Goal: Task Accomplishment & Management: Complete application form

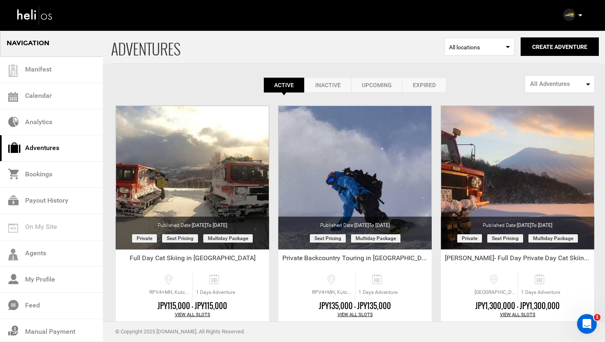
click at [580, 14] on p at bounding box center [579, 15] width 5 height 9
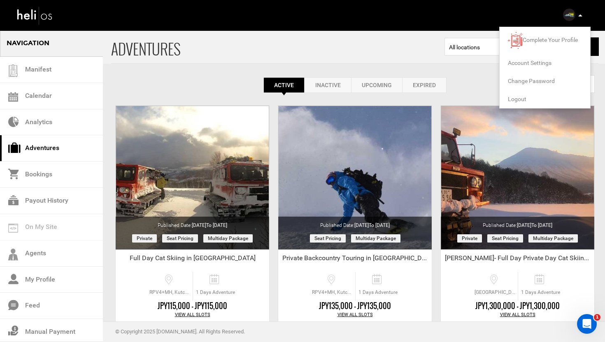
click at [523, 98] on span "Logout" at bounding box center [517, 99] width 19 height 7
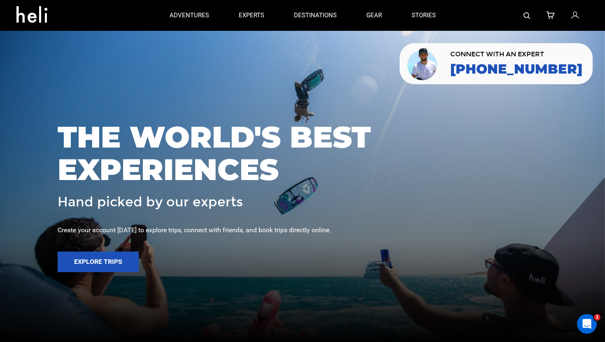
click at [576, 15] on icon at bounding box center [574, 15] width 7 height 11
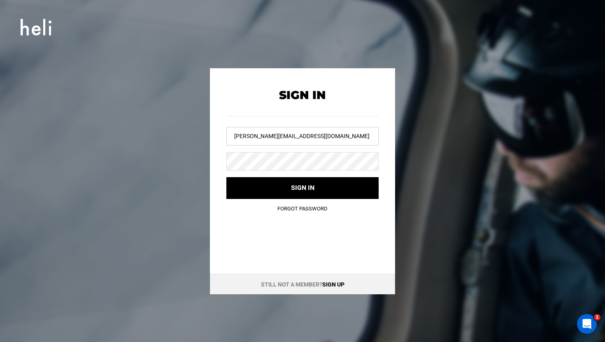
click at [290, 141] on input "[PERSON_NAME][EMAIL_ADDRESS][DOMAIN_NAME]" at bounding box center [302, 136] width 152 height 19
type input "i"
type input "y"
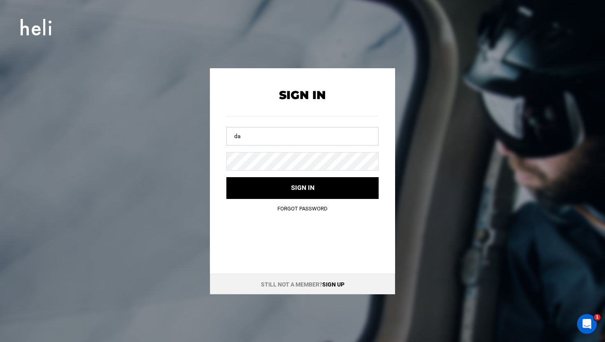
type input "d"
type input "iwana"
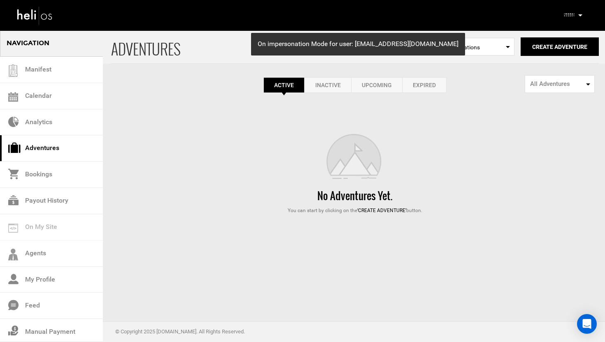
click at [330, 81] on link "Inactive" at bounding box center [327, 85] width 46 height 16
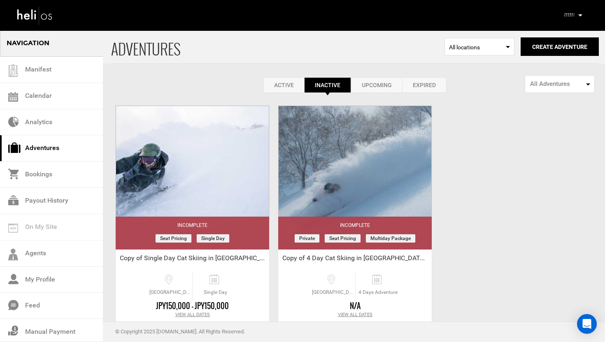
click at [375, 83] on link "Upcoming" at bounding box center [376, 85] width 51 height 16
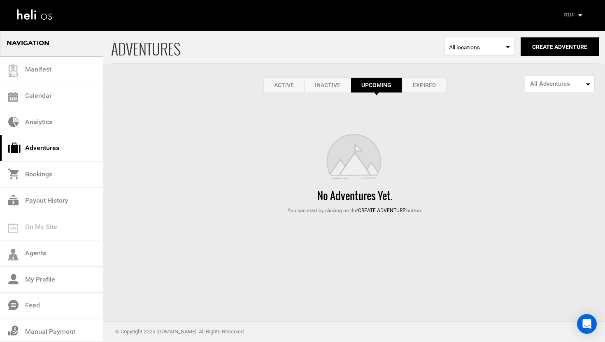
click at [419, 83] on link "Expired" at bounding box center [424, 85] width 44 height 16
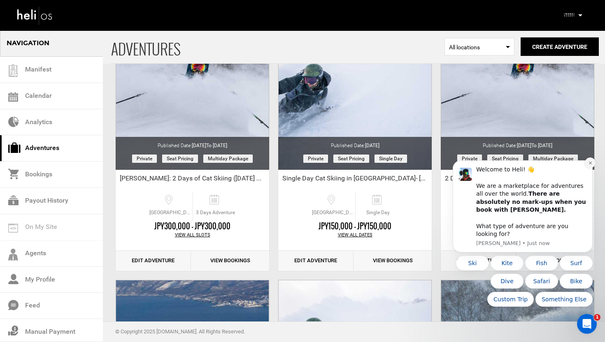
click at [590, 165] on icon "Dismiss notification" at bounding box center [589, 163] width 3 height 3
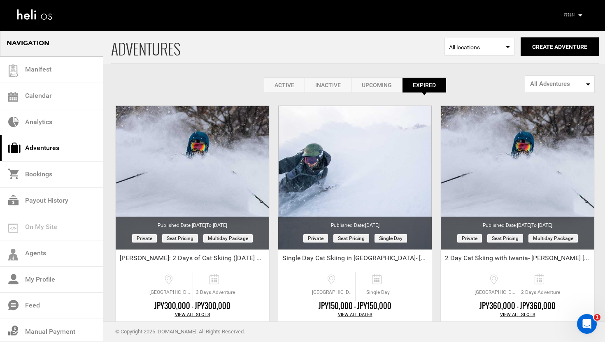
click at [290, 83] on link "Active" at bounding box center [284, 85] width 41 height 16
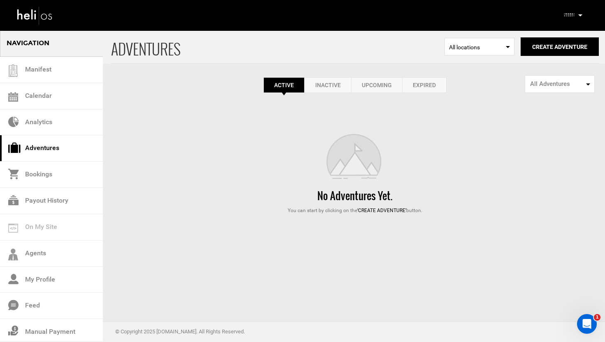
click at [430, 86] on link "Expired" at bounding box center [424, 85] width 44 height 16
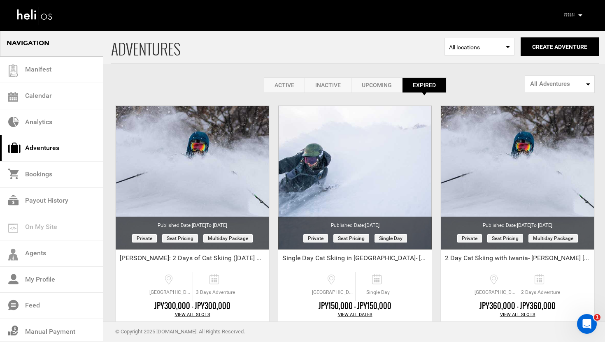
click at [579, 16] on icon at bounding box center [580, 15] width 4 height 2
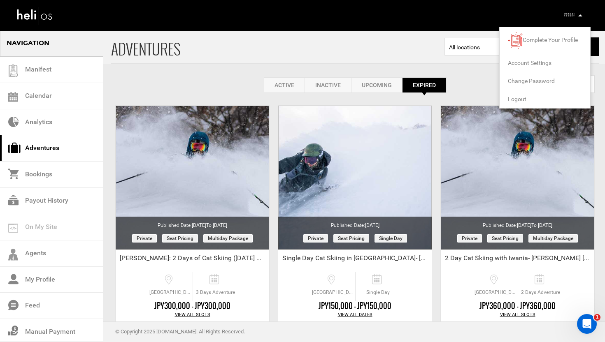
click at [521, 96] on span "Logout" at bounding box center [517, 99] width 19 height 7
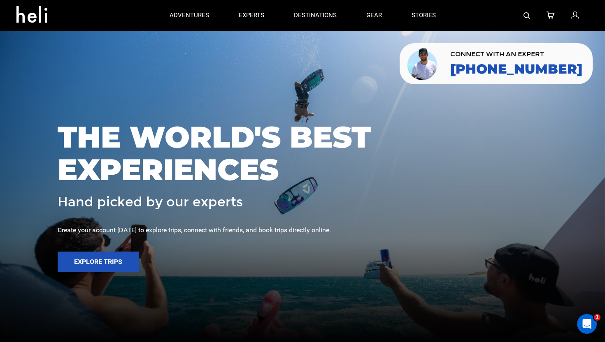
click at [572, 16] on icon at bounding box center [574, 15] width 7 height 11
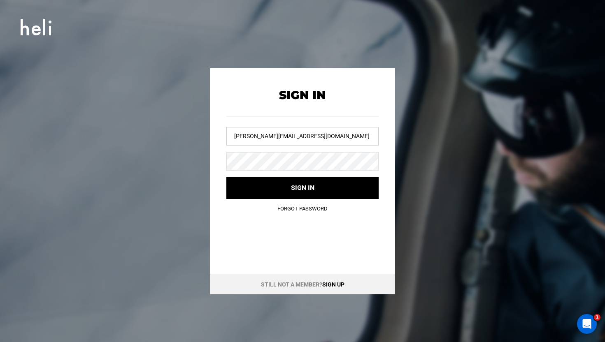
click at [304, 134] on input "magali@heliskiguides.com" at bounding box center [302, 136] width 152 height 19
drag, startPoint x: 304, startPoint y: 134, endPoint x: 314, endPoint y: 116, distance: 20.3
click at [304, 134] on input "magali@heliskiguides.com" at bounding box center [302, 136] width 152 height 19
type input "h"
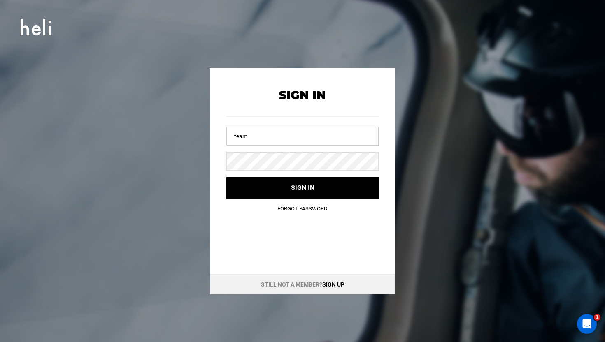
type input "team@heli.life"
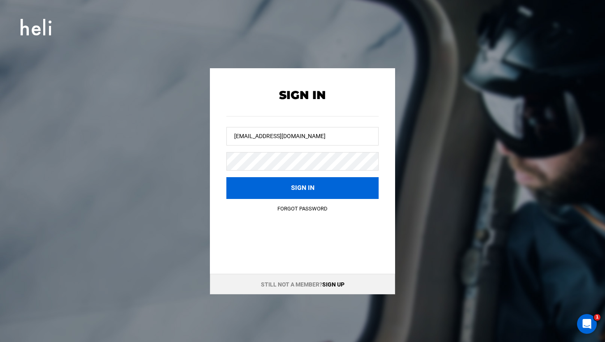
click at [288, 182] on button "Sign in" at bounding box center [302, 188] width 152 height 22
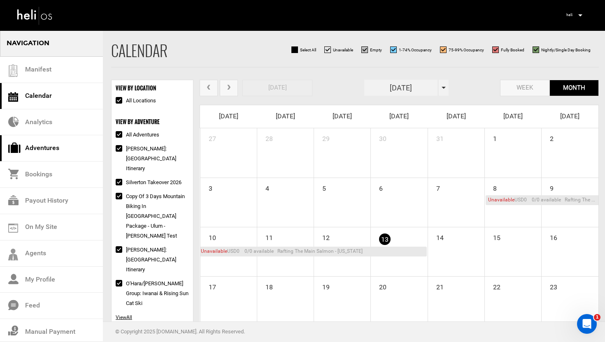
click at [50, 149] on link "Adventures" at bounding box center [51, 148] width 103 height 26
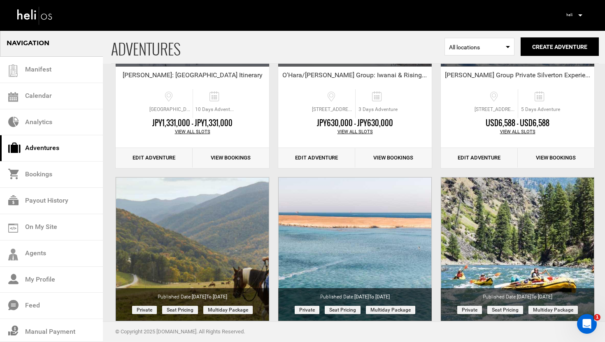
scroll to position [420, 0]
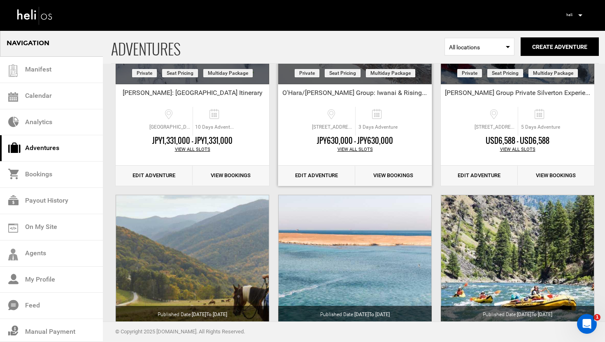
click at [318, 177] on link "Edit Adventure" at bounding box center [316, 176] width 77 height 20
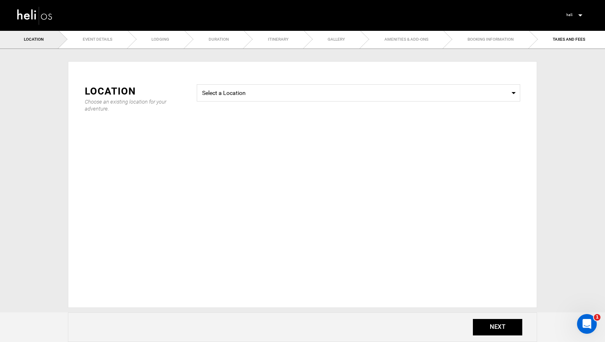
type input "[DATE] - [GEOGRAPHIC_DATA] PRIVATE CAT"
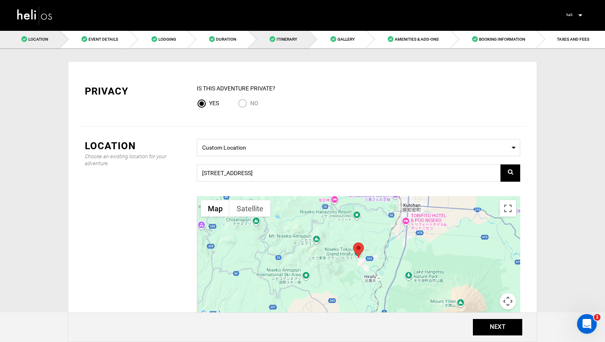
click at [286, 43] on link "Itinerary" at bounding box center [278, 39] width 61 height 19
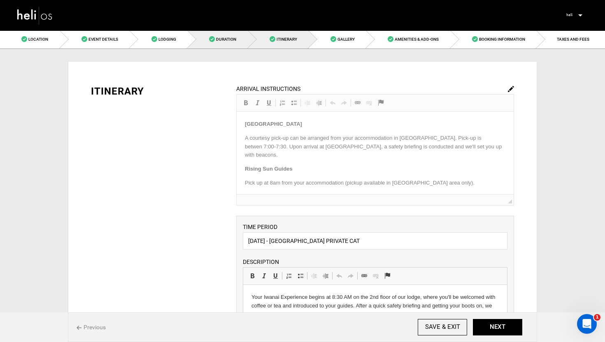
click at [231, 44] on link "Duration" at bounding box center [218, 39] width 60 height 19
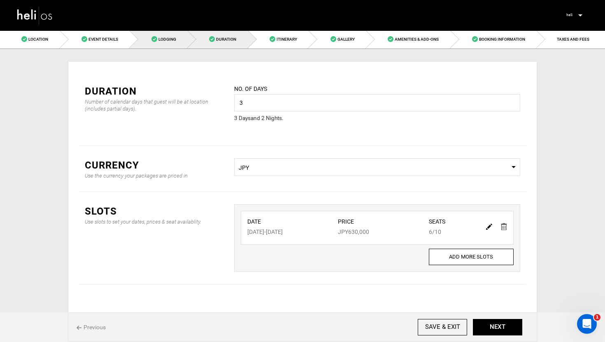
click at [163, 42] on link "Lodging" at bounding box center [159, 39] width 58 height 19
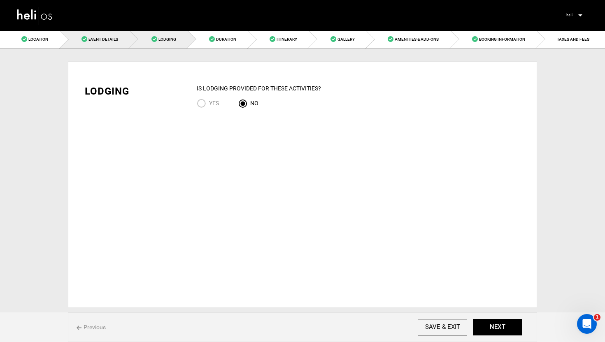
click at [116, 43] on link "Event Details" at bounding box center [95, 39] width 70 height 19
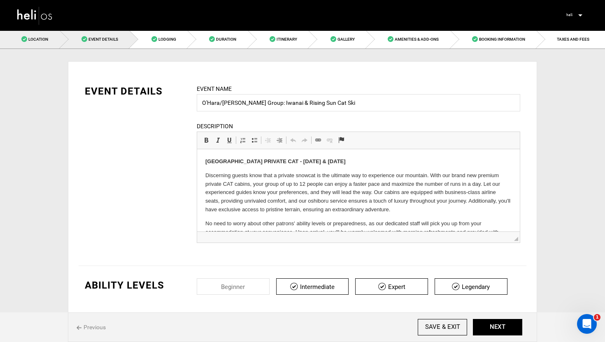
click at [60, 40] on link "Location" at bounding box center [30, 39] width 60 height 19
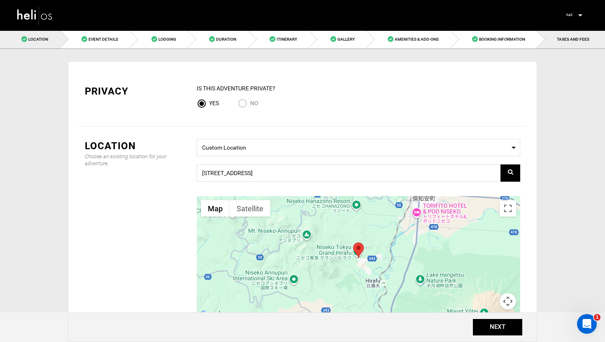
click at [557, 35] on link "TAXES AND FEES" at bounding box center [571, 39] width 68 height 19
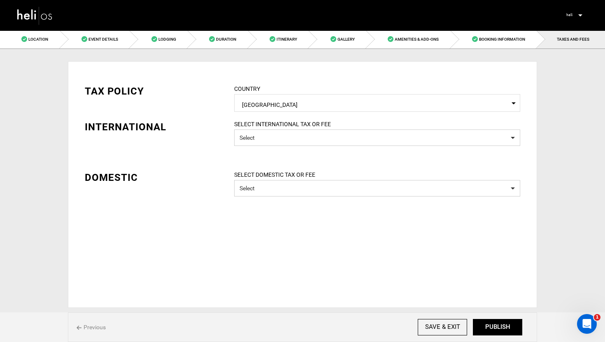
click at [42, 18] on img at bounding box center [34, 16] width 37 height 22
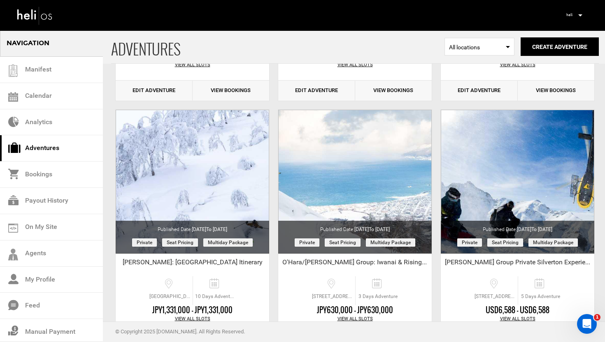
scroll to position [244, 0]
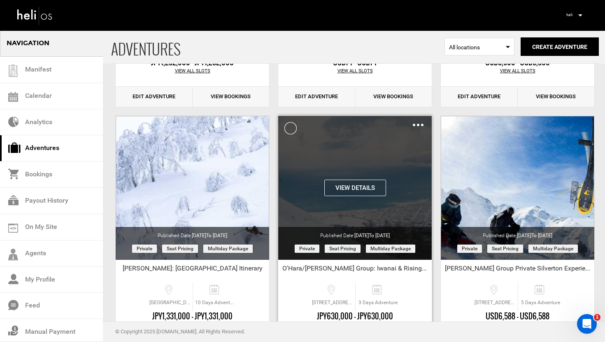
click at [420, 124] on img at bounding box center [418, 125] width 11 height 2
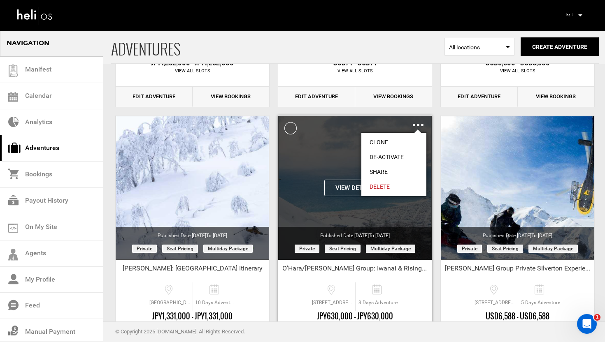
click at [382, 142] on link "Clone" at bounding box center [393, 142] width 65 height 15
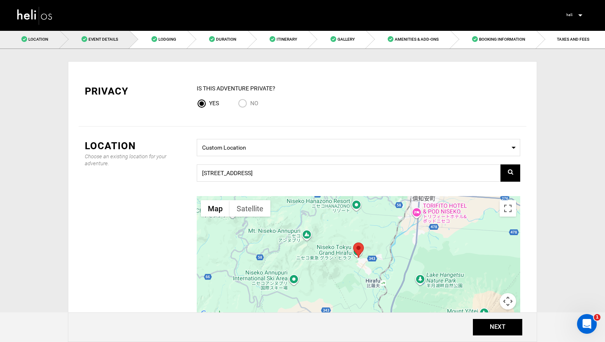
click at [106, 40] on span "Event Details" at bounding box center [103, 39] width 30 height 5
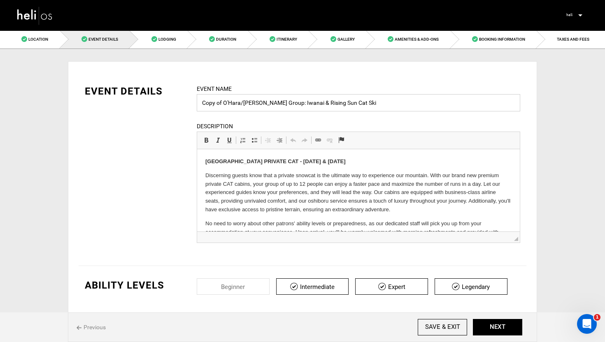
drag, startPoint x: 278, startPoint y: 103, endPoint x: 198, endPoint y: 104, distance: 80.7
click at [198, 104] on input "Copy of O'Hara/Emery Group: Iwanai & Rising Sun Cat Ski" at bounding box center [358, 102] width 323 height 17
drag, startPoint x: 280, startPoint y: 103, endPoint x: 223, endPoint y: 105, distance: 56.8
click at [223, 105] on input "Iwanai & Rising Sun Cat Ski" at bounding box center [358, 102] width 323 height 17
type input "Iwanai Private Cat"
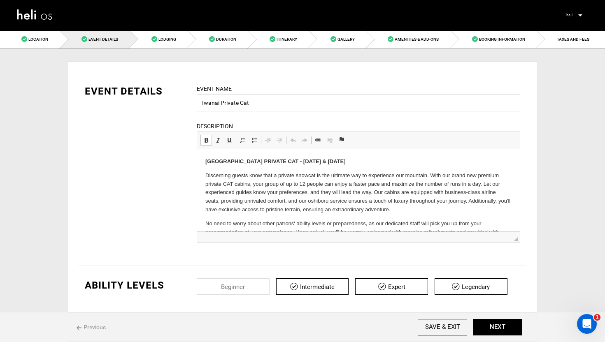
drag, startPoint x: 351, startPoint y: 163, endPoint x: 312, endPoint y: 163, distance: 38.7
click at [312, 163] on p "[GEOGRAPHIC_DATA] PRIVATE CAT - [DATE] & [DATE]" at bounding box center [358, 162] width 306 height 9
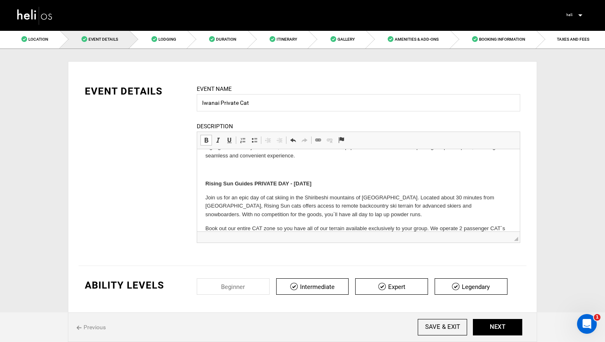
scroll to position [160, 0]
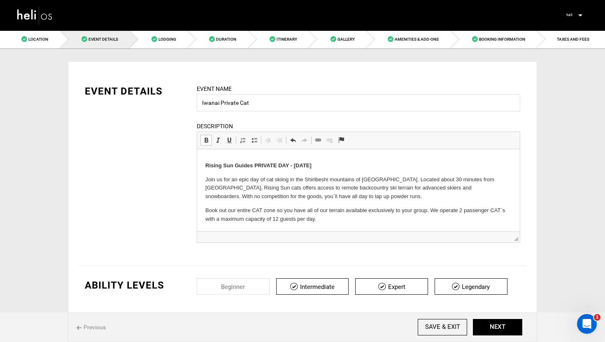
click at [332, 213] on p "Book out our entire CAT zone so you have all of our terrain available exclusive…" at bounding box center [358, 215] width 306 height 17
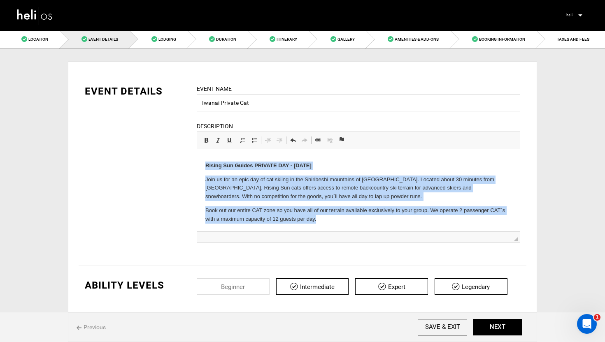
drag, startPoint x: 323, startPoint y: 221, endPoint x: 200, endPoint y: 167, distance: 133.9
click at [200, 167] on html "Iwanai Resort PRIVATE CAT - December 30 Discerning guests know that a private s…" at bounding box center [358, 111] width 323 height 242
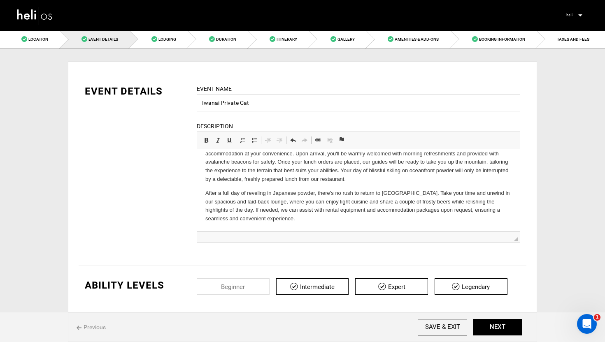
scroll to position [0, 0]
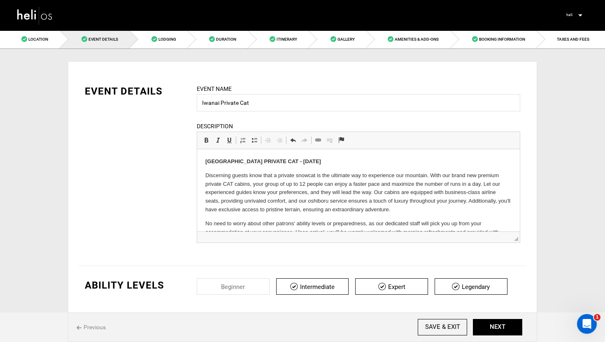
click at [191, 182] on div "Event Name Iwanai Private Cat Event name can not be less than 3 characters. Des…" at bounding box center [359, 168] width 336 height 169
click at [265, 103] on input "Iwanai Private Cat" at bounding box center [358, 102] width 323 height 17
click at [159, 153] on div "EVENT DETAILS Event Name Iwanai Private Cat Event name can not be less than 3 c…" at bounding box center [303, 168] width 448 height 169
click at [255, 107] on input "Iwanai Private Cat" at bounding box center [358, 102] width 323 height 17
type input "Iwanai Private Cat Ski Day"
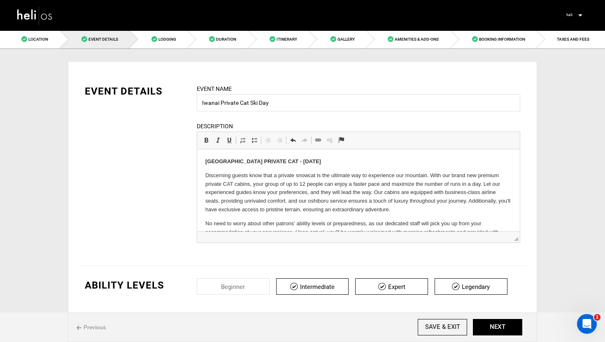
click at [171, 153] on div "EVENT DETAILS Event Name Iwanai Private Cat Ski Day Event name can not be less …" at bounding box center [303, 168] width 448 height 169
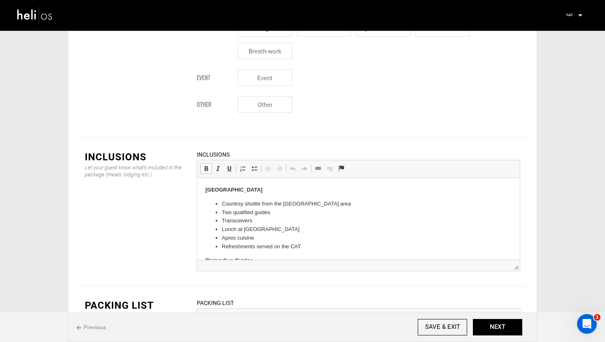
scroll to position [53, 0]
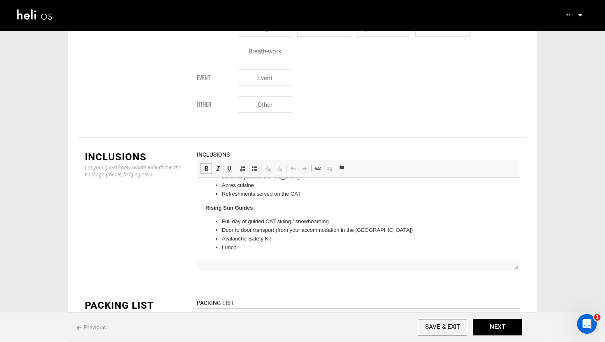
click at [254, 249] on li "Lunch" at bounding box center [358, 248] width 273 height 9
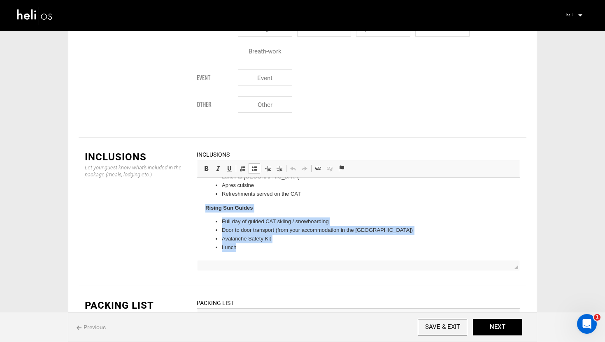
drag, startPoint x: 245, startPoint y: 249, endPoint x: 203, endPoint y: 208, distance: 59.1
click at [203, 208] on html "Iwanai Resort Courtesy shuttle from the Niseko area Two qualified guides Transc…" at bounding box center [358, 192] width 323 height 135
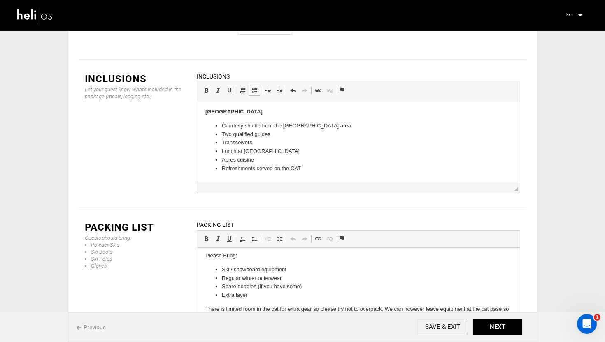
scroll to position [0, 0]
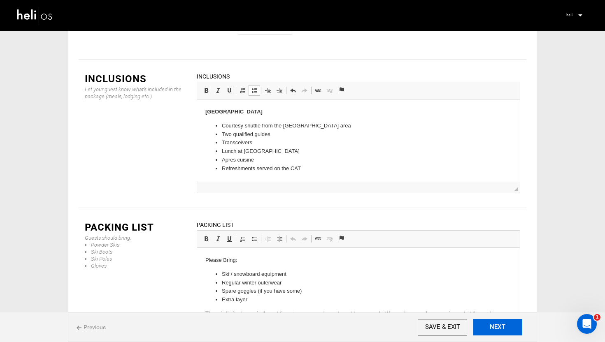
click at [496, 328] on button "NEXT" at bounding box center [497, 327] width 49 height 16
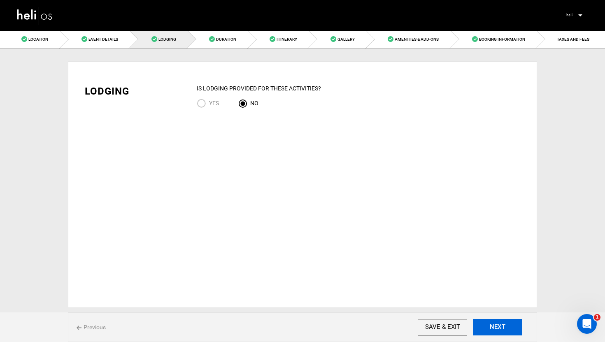
click at [497, 324] on button "NEXT" at bounding box center [497, 327] width 49 height 16
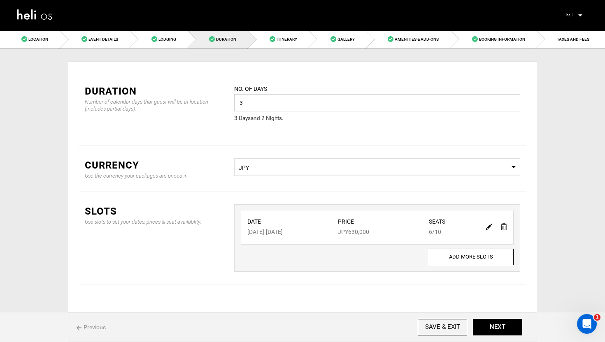
click at [252, 105] on input "3" at bounding box center [377, 102] width 286 height 17
type input "1"
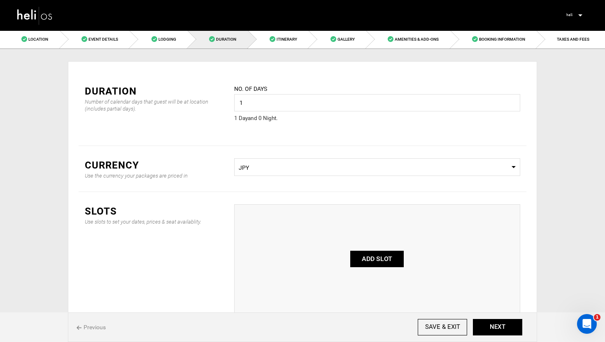
click at [374, 256] on button "ADD SLOT" at bounding box center [376, 259] width 53 height 16
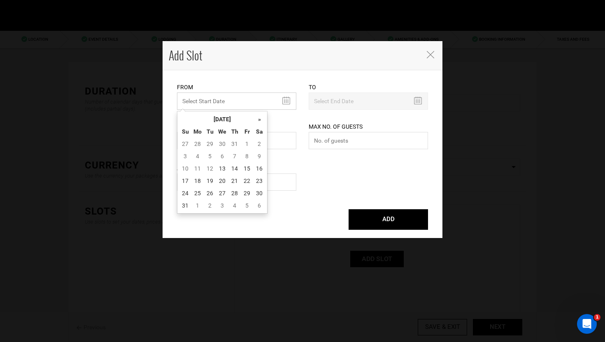
click at [264, 105] on input "MINIMUM NUMBER OF NIGHTS" at bounding box center [236, 101] width 119 height 17
click at [264, 117] on th "»" at bounding box center [259, 119] width 12 height 12
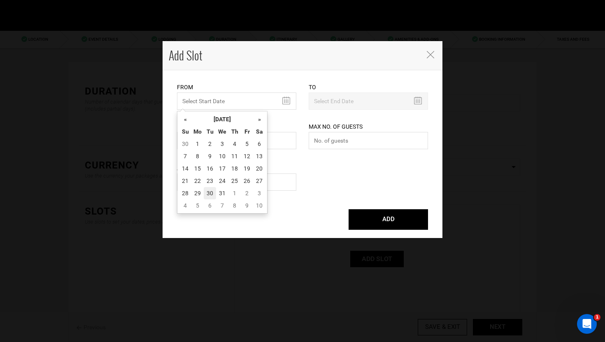
click at [211, 193] on td "30" at bounding box center [210, 193] width 12 height 12
type input "12/30/2025"
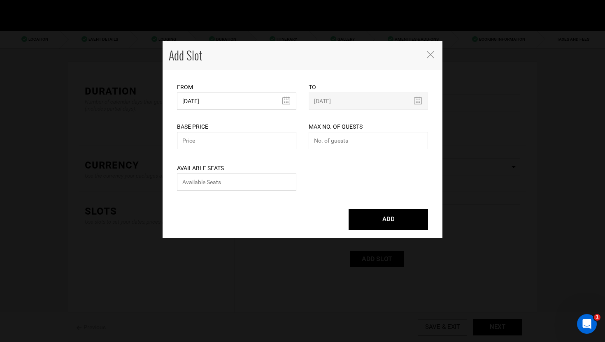
click at [228, 142] on input "text" at bounding box center [236, 140] width 119 height 17
type input "2500000"
click at [251, 183] on input "number" at bounding box center [236, 182] width 119 height 17
click at [342, 144] on input "number" at bounding box center [368, 140] width 119 height 17
type input "12"
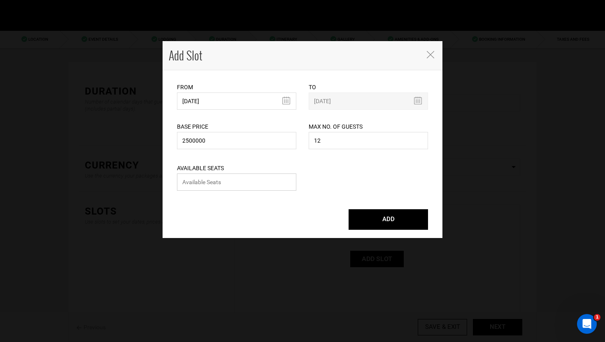
click at [231, 186] on input "number" at bounding box center [236, 182] width 119 height 17
type input "12"
click at [379, 219] on button "ADD" at bounding box center [388, 219] width 79 height 21
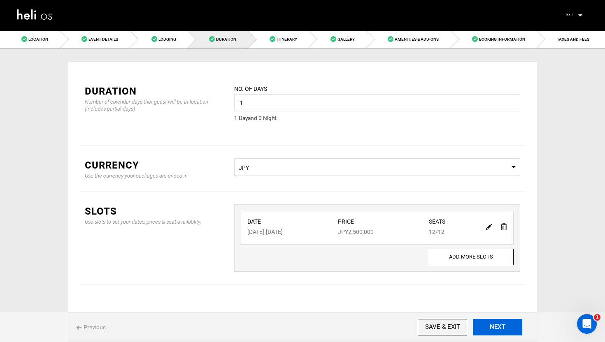
click at [495, 324] on button "NEXT" at bounding box center [497, 327] width 49 height 16
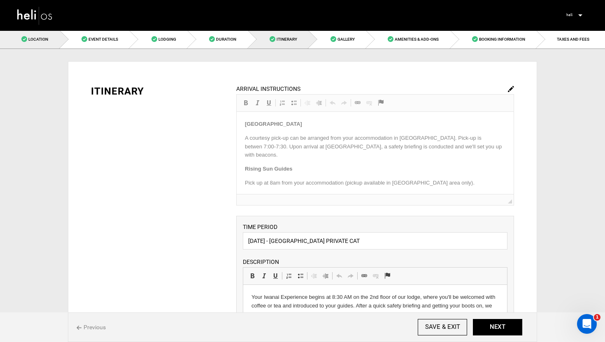
click at [34, 34] on link "Location" at bounding box center [30, 39] width 60 height 19
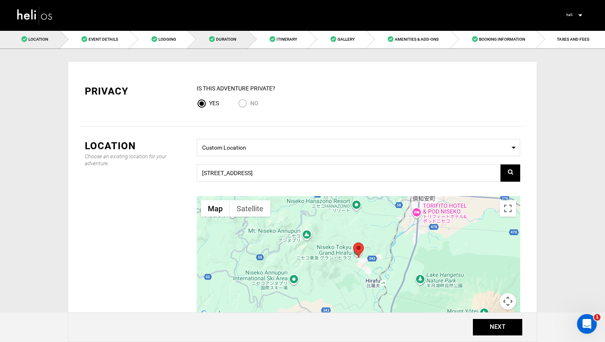
click at [240, 42] on link "Duration" at bounding box center [218, 39] width 60 height 19
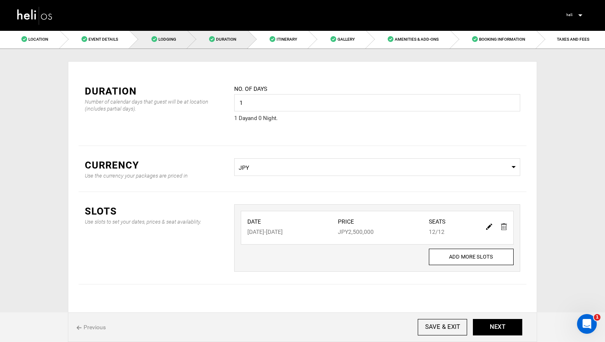
click at [175, 38] on span "Lodging" at bounding box center [167, 39] width 18 height 5
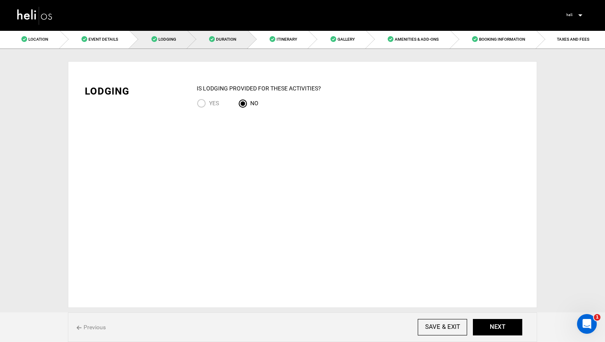
click at [223, 35] on link "Duration" at bounding box center [218, 39] width 60 height 19
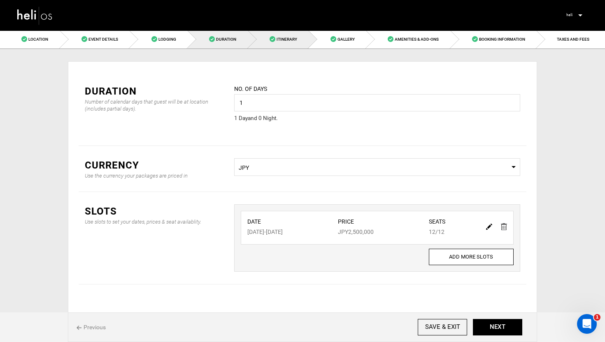
click at [284, 40] on span "Itinerary" at bounding box center [287, 39] width 21 height 5
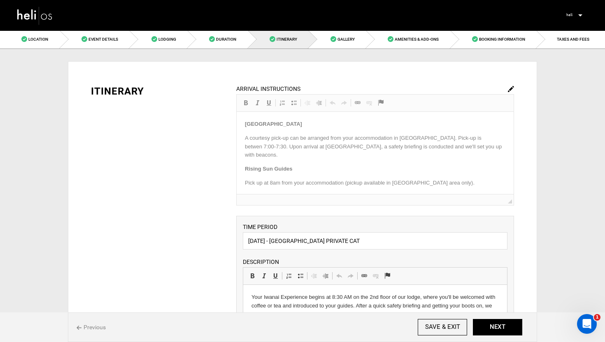
click at [31, 15] on img at bounding box center [34, 16] width 37 height 22
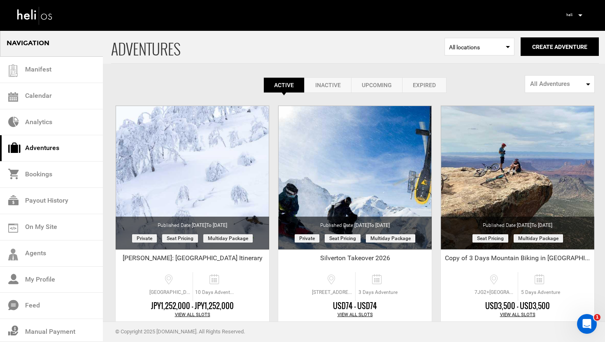
click at [442, 27] on div "Manifest Calendar Analytics Adventures Bookings Payout History On My Site Agent…" at bounding box center [302, 15] width 584 height 30
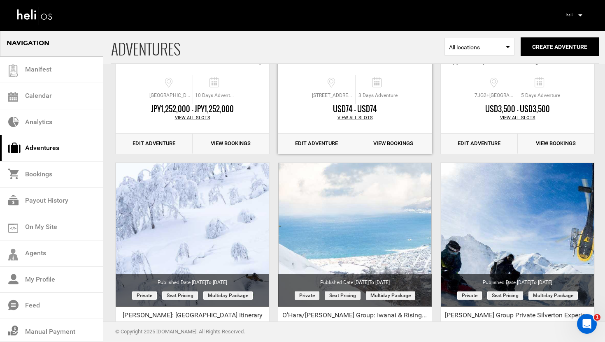
scroll to position [393, 0]
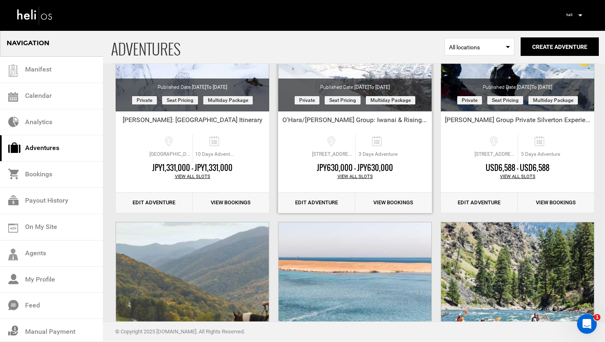
click at [320, 203] on link "Edit Adventure" at bounding box center [316, 203] width 77 height 20
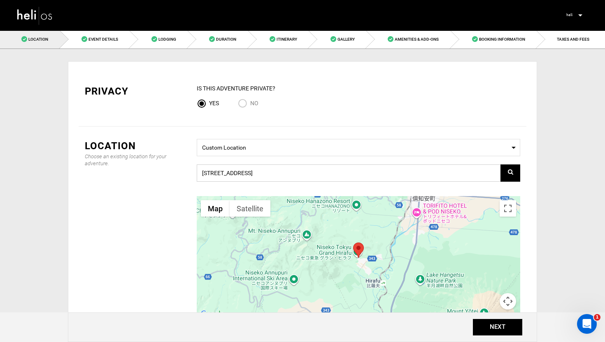
click at [242, 173] on input "[STREET_ADDRESS]" at bounding box center [358, 173] width 323 height 17
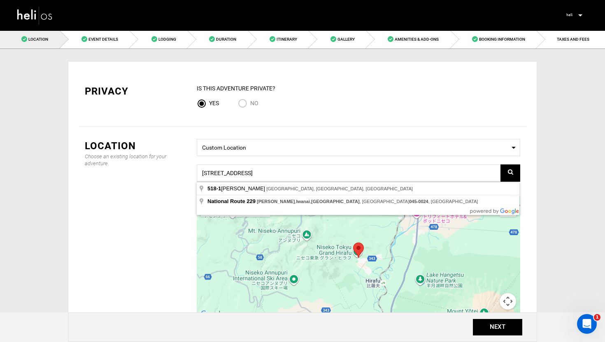
click at [178, 161] on div "Choose an existing location for your adventure." at bounding box center [135, 160] width 100 height 14
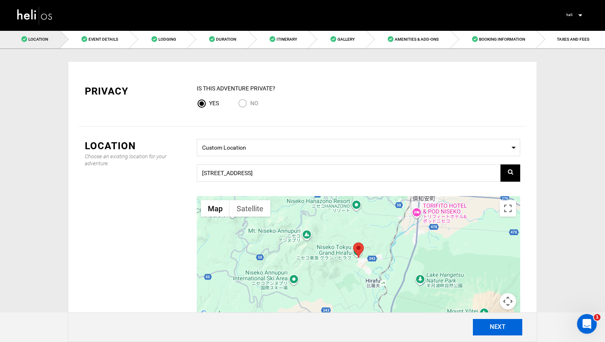
click at [488, 327] on button "NEXT" at bounding box center [497, 327] width 49 height 16
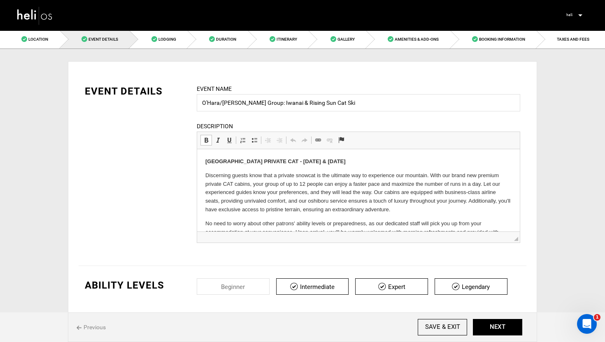
drag, startPoint x: 269, startPoint y: 192, endPoint x: 218, endPoint y: 143, distance: 71.0
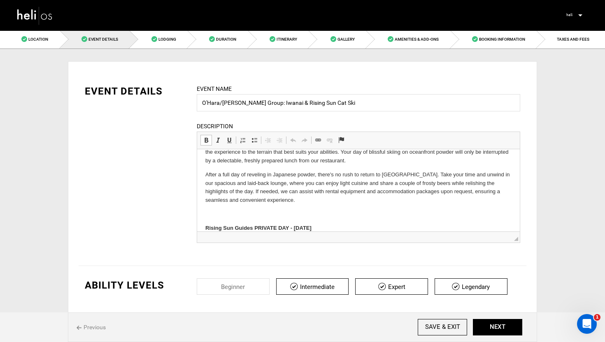
scroll to position [105, 0]
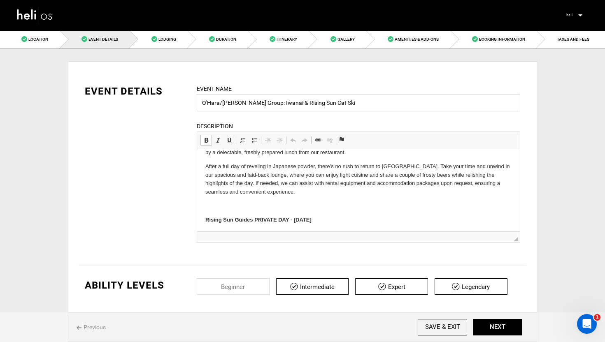
click at [267, 195] on p "After a full day of reveling in Japanese powder, there's no rush to return to […" at bounding box center [358, 180] width 306 height 34
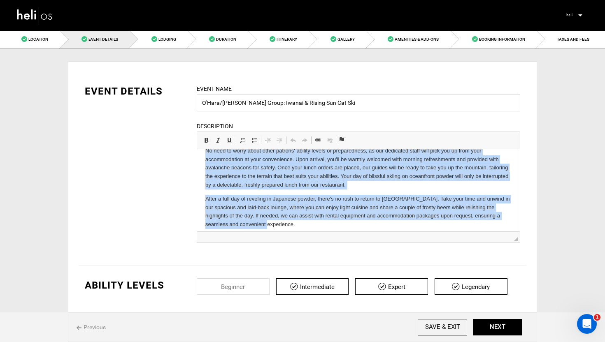
scroll to position [0, 0]
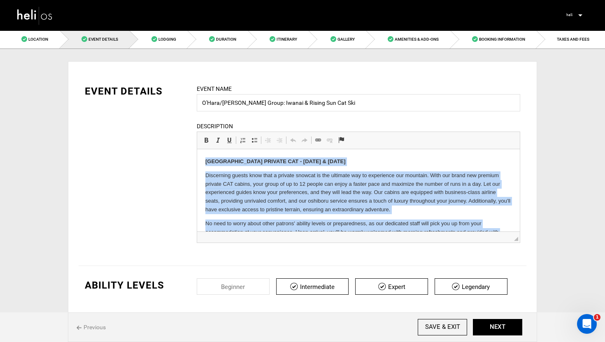
drag, startPoint x: 267, startPoint y: 191, endPoint x: 214, endPoint y: 141, distance: 73.1
click at [214, 149] on html "Iwanai Resort PRIVATE CAT - December 31 & January 2 Discerning guests know that…" at bounding box center [358, 270] width 323 height 242
copy body "Iwanai Resort PRIVATE CAT - December 31 & January 2 Discerning guests know that…"
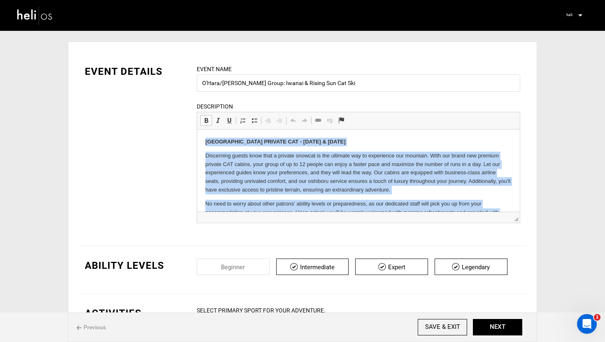
scroll to position [31, 0]
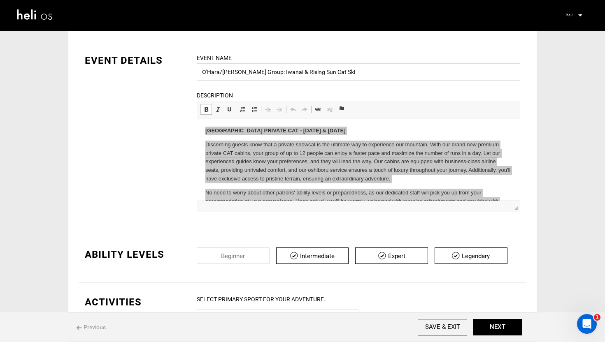
click at [171, 133] on div "EVENT DETAILS Event Name O'Hara/Emery Group: Iwanai & Rising Sun Cat Ski Event …" at bounding box center [303, 137] width 448 height 169
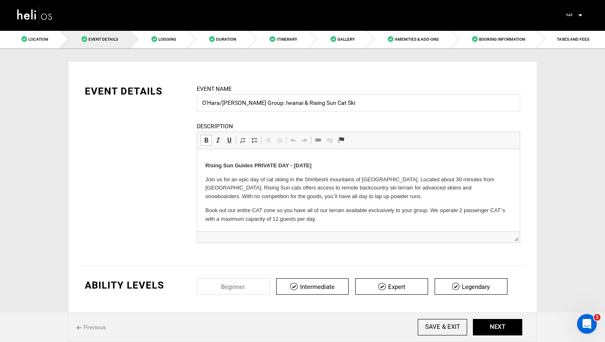
scroll to position [0, 0]
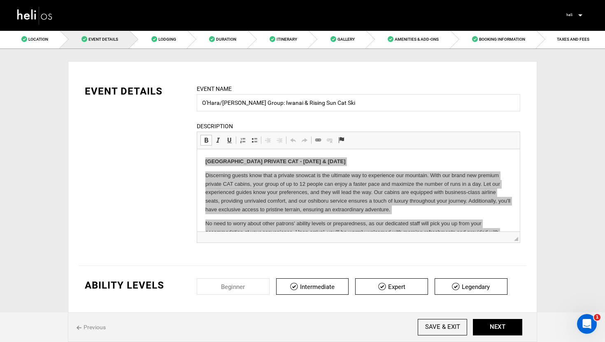
click at [168, 186] on div "EVENT DETAILS Event Name O'Hara/Emery Group: Iwanai & Rising Sun Cat Ski Event …" at bounding box center [303, 168] width 448 height 169
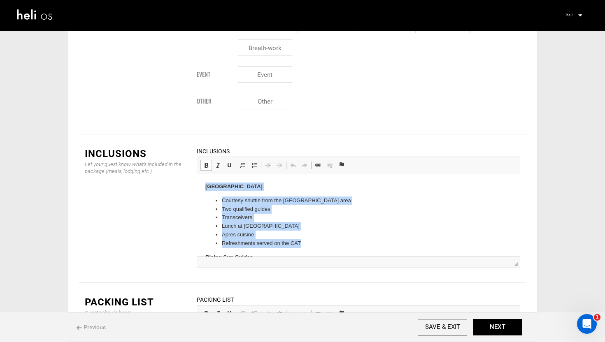
drag, startPoint x: 311, startPoint y: 244, endPoint x: 200, endPoint y: 184, distance: 126.3
click at [200, 184] on html "Iwanai Resort Courtesy shuttle from the Niseko area Two qualified guides Transc…" at bounding box center [358, 241] width 323 height 135
copy body "[GEOGRAPHIC_DATA] Courtesy shuttle from the [GEOGRAPHIC_DATA] area Two qualifie…"
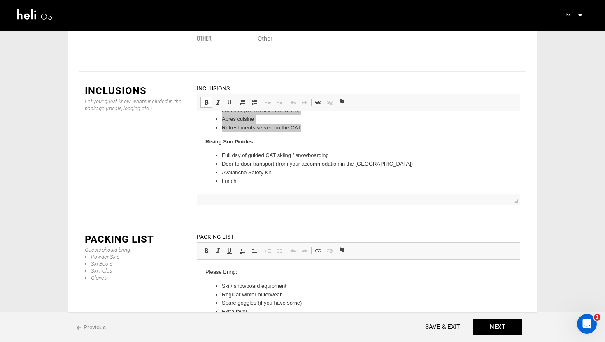
drag, startPoint x: 432, startPoint y: 330, endPoint x: 215, endPoint y: 279, distance: 222.9
click at [421, 328] on p "There is limited room in the cat for extra gear so please try not to overpack. …" at bounding box center [358, 325] width 306 height 17
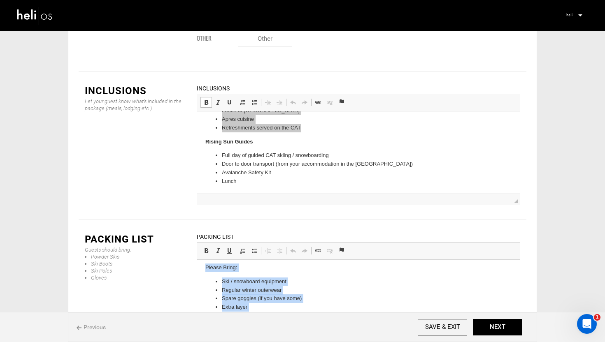
drag, startPoint x: 430, startPoint y: 328, endPoint x: 195, endPoint y: 267, distance: 242.3
click at [197, 267] on html "Please Bring: Ski / snowboard equipment Regular winter outerwear Spare goggles …" at bounding box center [358, 299] width 323 height 87
copy body "Please Bring: Ski / snowboard equipment Regular winter outerwear Spare goggles …"
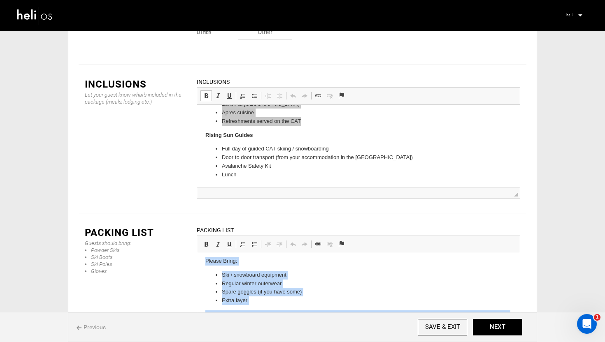
scroll to position [1035, 0]
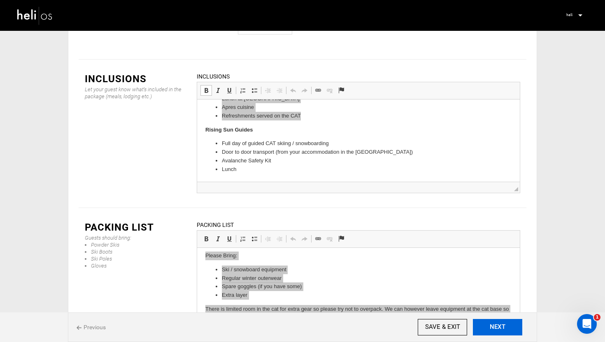
click at [508, 326] on button "NEXT" at bounding box center [497, 327] width 49 height 16
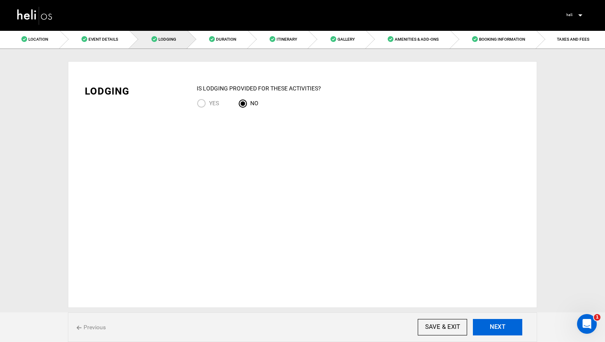
click at [514, 331] on button "NEXT" at bounding box center [497, 327] width 49 height 16
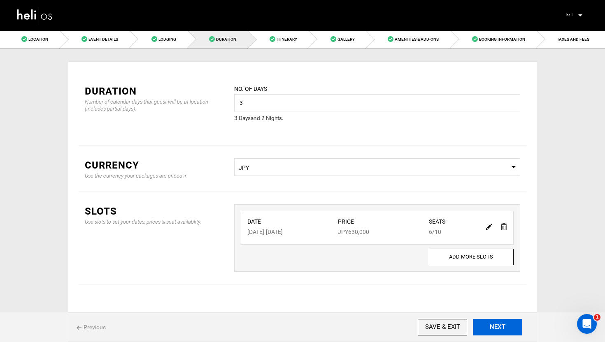
click at [497, 328] on button "NEXT" at bounding box center [497, 327] width 49 height 16
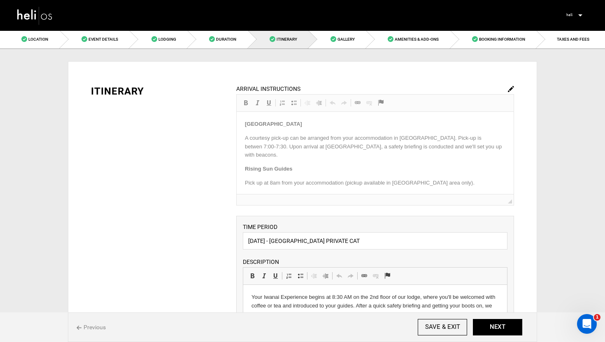
click at [509, 86] on img at bounding box center [511, 89] width 6 height 6
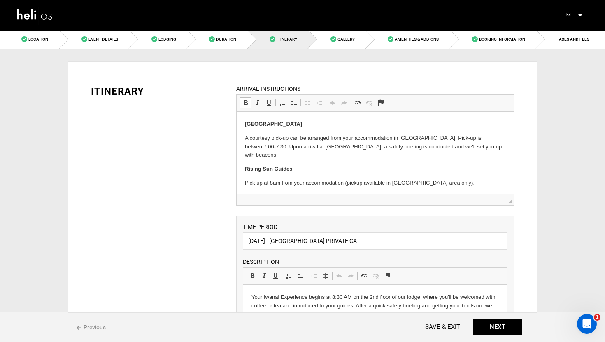
drag, startPoint x: 465, startPoint y: 145, endPoint x: 243, endPoint y: 123, distance: 222.4
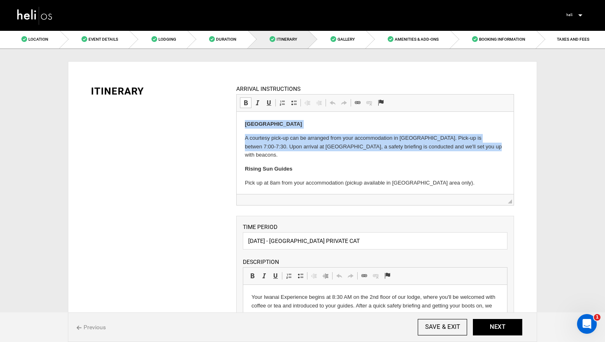
drag, startPoint x: 461, startPoint y: 147, endPoint x: 223, endPoint y: 126, distance: 239.5
click at [236, 126] on html "Iwanai Resort A courtesy pick-up can be arranged from your accommodation in Nis…" at bounding box center [374, 154] width 277 height 84
copy body "[GEOGRAPHIC_DATA] A courtesy pick-up can be arranged from your accommodation in…"
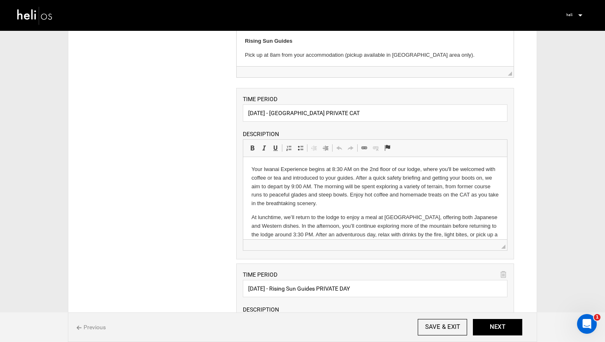
scroll to position [16, 0]
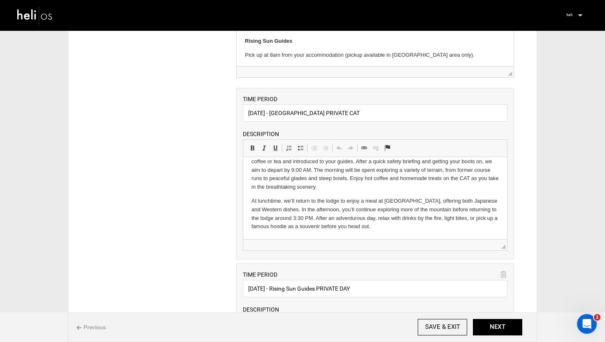
click at [339, 230] on p "At lunchtime, we’ll return to the lodge to enjoy a meal at [GEOGRAPHIC_DATA], o…" at bounding box center [374, 214] width 247 height 34
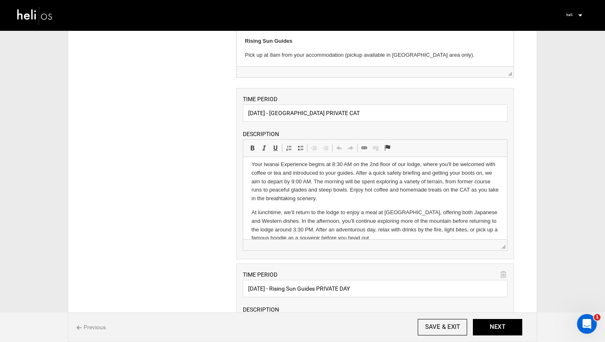
scroll to position [0, 0]
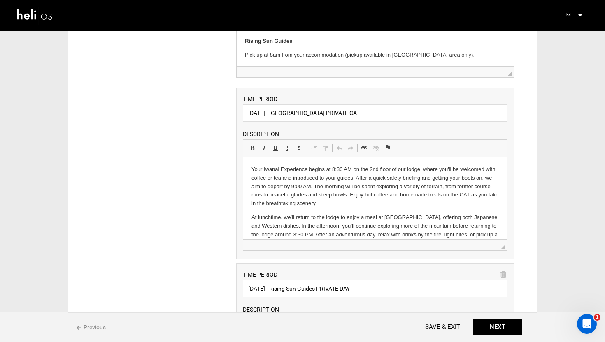
drag, startPoint x: 393, startPoint y: 230, endPoint x: 246, endPoint y: 158, distance: 163.8
click at [246, 158] on html "Your Iwanai Experience begins at 8:30 AM on the 2nd floor of our lodge, where y…" at bounding box center [375, 206] width 264 height 99
copy body "Your Iwanai Experience begins at 8:30 AM on the 2nd floor of our lodge, where y…"
click at [325, 110] on input "[DATE] - [GEOGRAPHIC_DATA] PRIVATE CAT" at bounding box center [375, 113] width 265 height 17
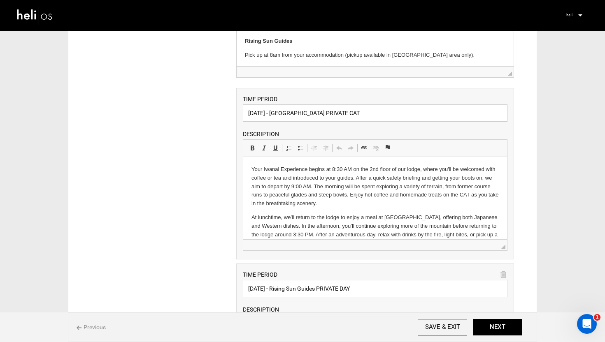
click at [325, 110] on input "[DATE] - [GEOGRAPHIC_DATA] PRIVATE CAT" at bounding box center [375, 113] width 265 height 17
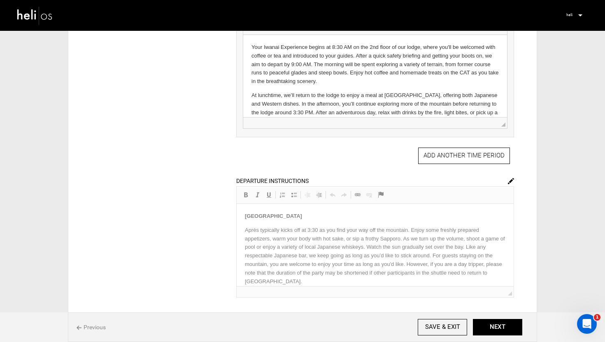
scroll to position [603, 0]
click at [511, 179] on img at bounding box center [511, 180] width 6 height 6
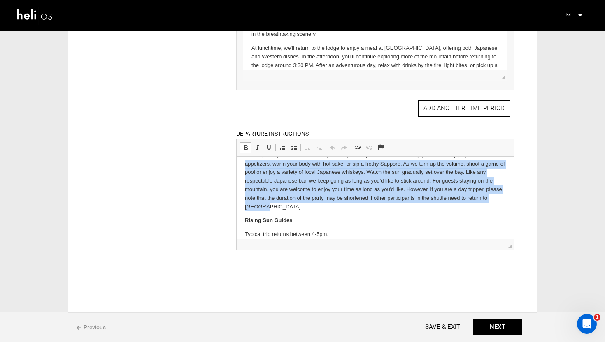
scroll to position [0, 0]
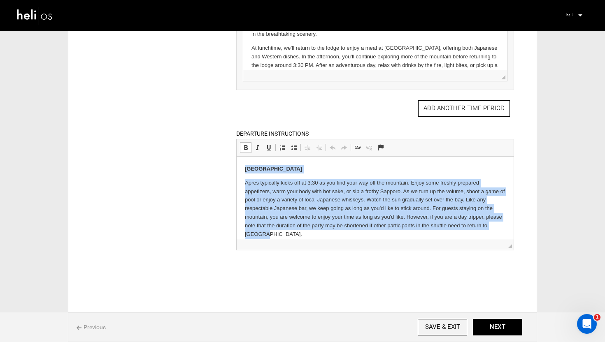
drag, startPoint x: 277, startPoint y: 208, endPoint x: 228, endPoint y: 139, distance: 84.6
click at [236, 157] on html "Iwanai Resort Après typically kicks off at 3:30 as you find your way off the mo…" at bounding box center [374, 216] width 277 height 118
copy body "[GEOGRAPHIC_DATA] Après typically kicks off at 3:30 as you find your way off th…"
click at [300, 193] on p "Après typically kicks off at 3:30 as you find your way off the mountain. Enjoy …" at bounding box center [374, 209] width 260 height 60
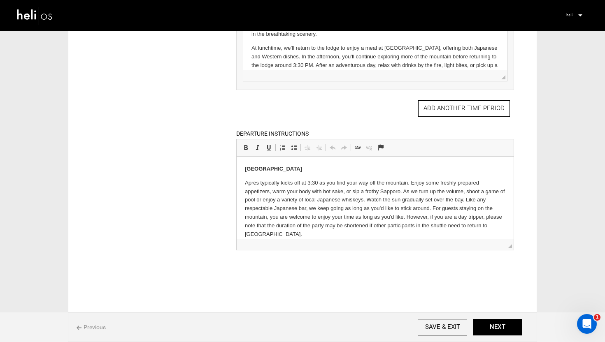
scroll to position [681, 0]
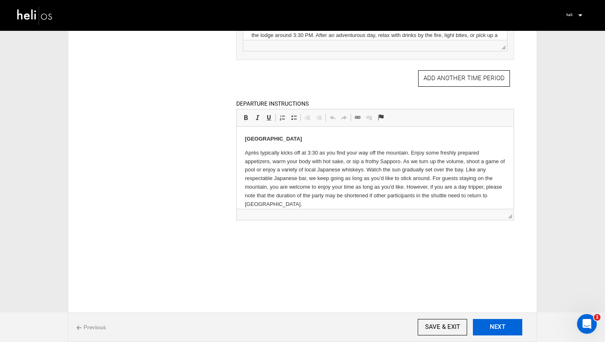
click at [495, 325] on button "NEXT" at bounding box center [497, 327] width 49 height 16
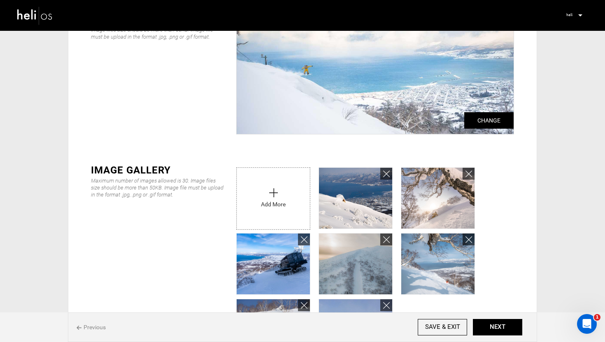
scroll to position [216, 0]
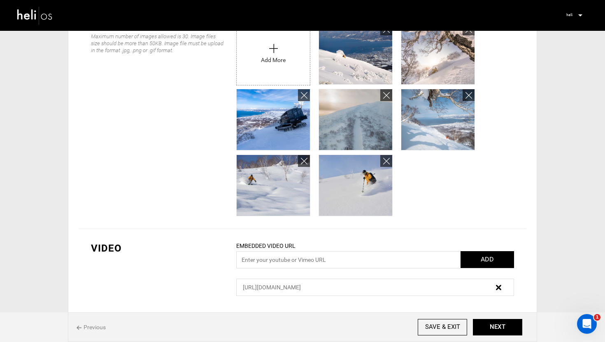
click at [301, 288] on span "[URL][DOMAIN_NAME]" at bounding box center [272, 287] width 58 height 7
copy div "[URL][DOMAIN_NAME]"
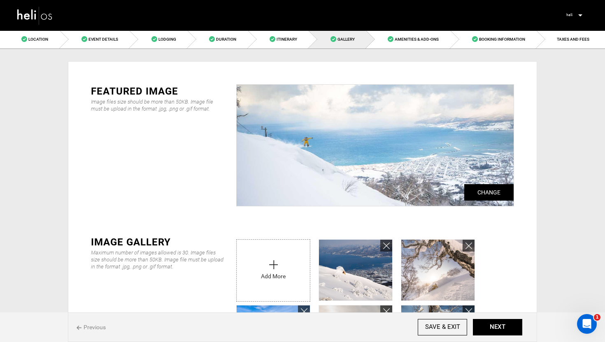
scroll to position [202, 0]
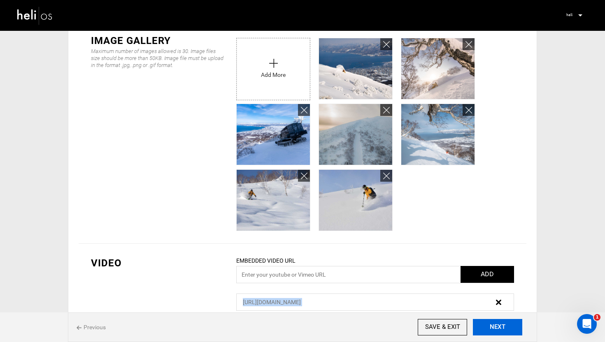
click at [499, 327] on button "NEXT" at bounding box center [497, 327] width 49 height 16
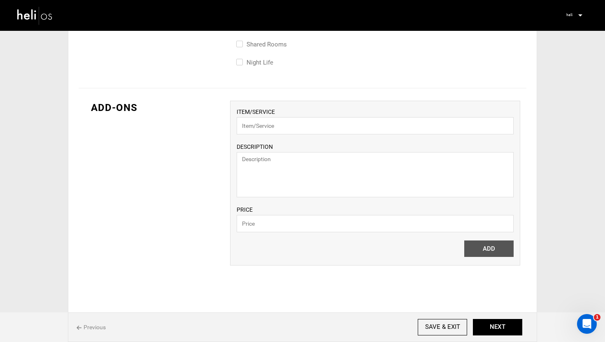
scroll to position [575, 0]
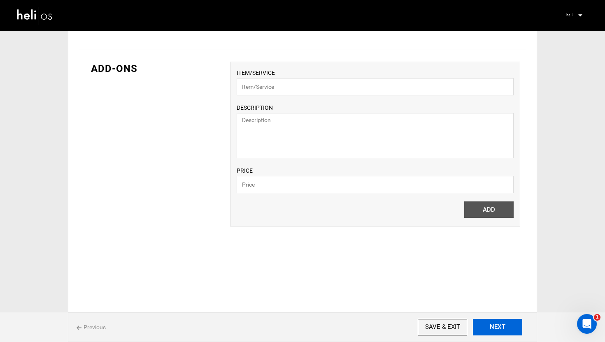
click at [502, 319] on button "NEXT" at bounding box center [497, 327] width 49 height 16
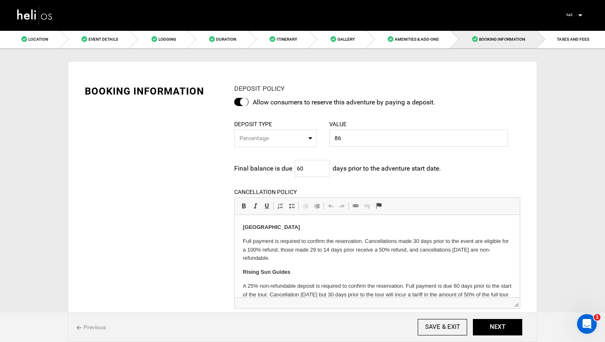
scroll to position [233, 0]
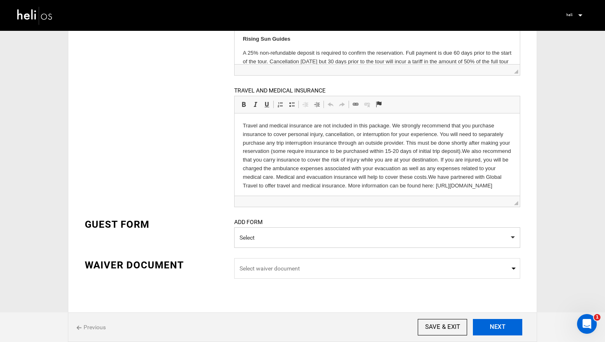
click at [507, 328] on button "NEXT" at bounding box center [497, 327] width 49 height 16
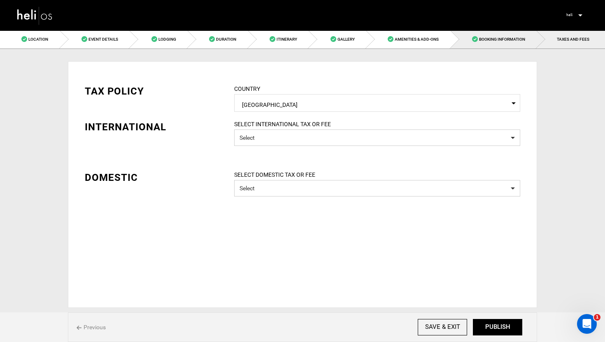
click at [494, 37] on span "Booking Information" at bounding box center [502, 39] width 46 height 5
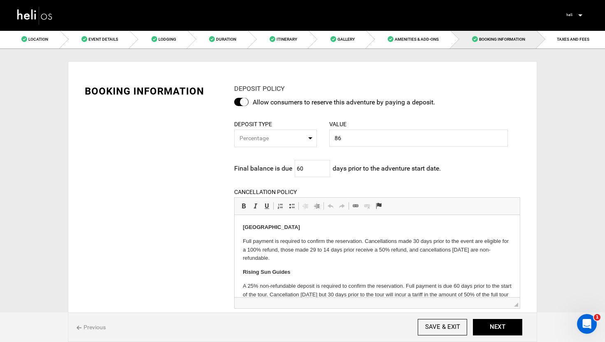
scroll to position [19, 0]
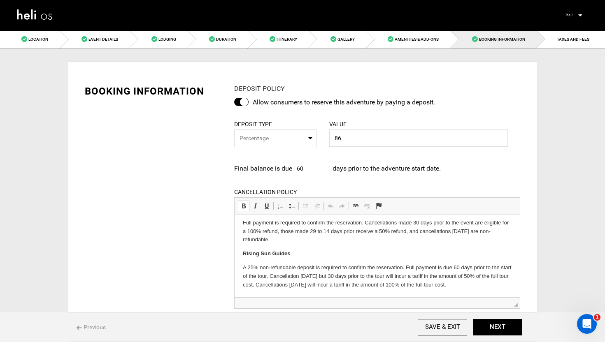
click at [312, 245] on body "Iwanai Resort Full payment is required to confirm the reservation. Cancellation…" at bounding box center [376, 247] width 269 height 84
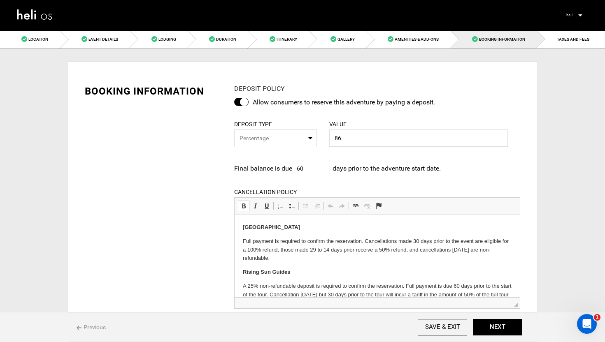
drag, startPoint x: 283, startPoint y: 242, endPoint x: 240, endPoint y: 204, distance: 57.7
click at [240, 215] on html "Iwanai Resort Full payment is required to confirm the reservation. Cancellation…" at bounding box center [376, 265] width 285 height 101
copy body "Iwanai Resort Full payment is required to confirm the reservation. Cancellation…"
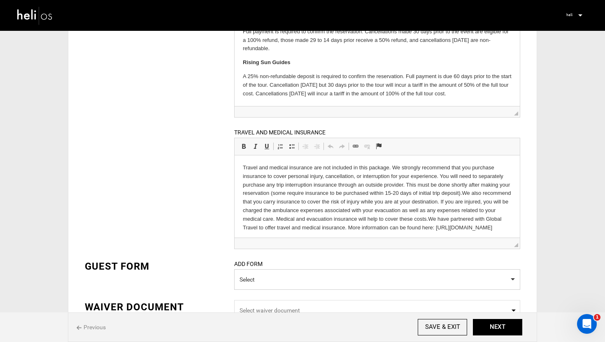
scroll to position [11, 0]
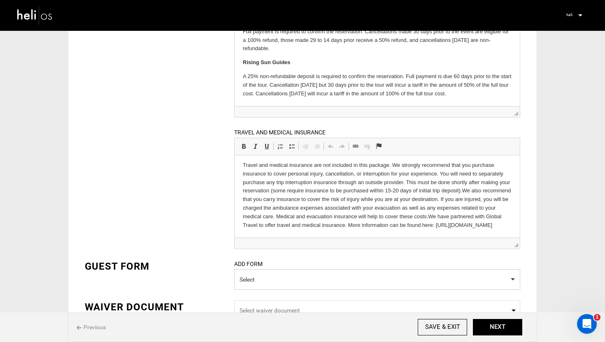
click at [353, 223] on p "Travel and medical insurance are not included in this package. We strongly reco…" at bounding box center [376, 195] width 269 height 68
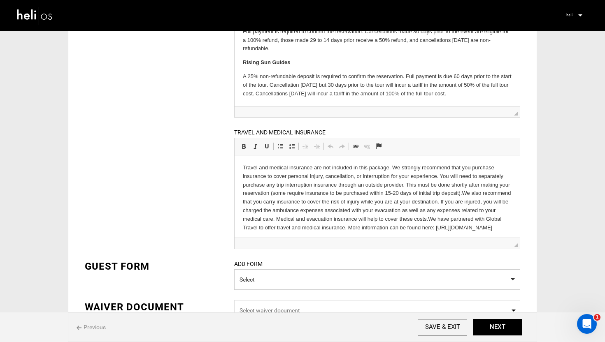
drag, startPoint x: 351, startPoint y: 225, endPoint x: 243, endPoint y: 154, distance: 129.2
click at [243, 155] on html "Travel and medical insurance are not included in this package. We strongly reco…" at bounding box center [376, 197] width 285 height 85
copy p "Travel and medical insurance are not included in this package. We strongly reco…"
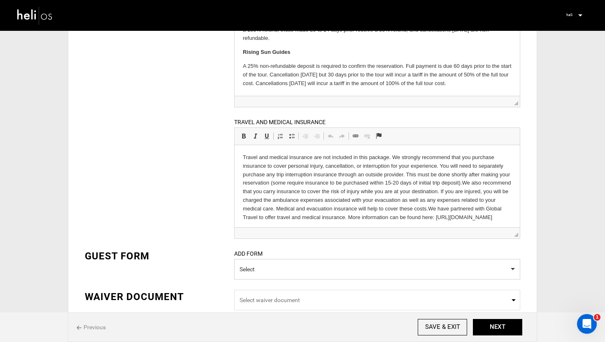
click at [219, 189] on div "BOOKING INFORMATION DEPOSIT POLICY Allow consumers to reserve this adventure by…" at bounding box center [303, 94] width 448 height 449
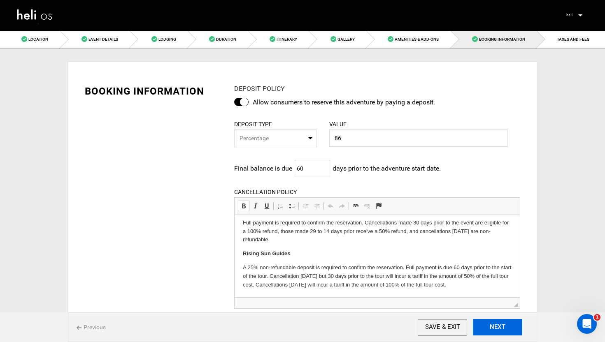
click at [494, 324] on button "NEXT" at bounding box center [497, 327] width 49 height 16
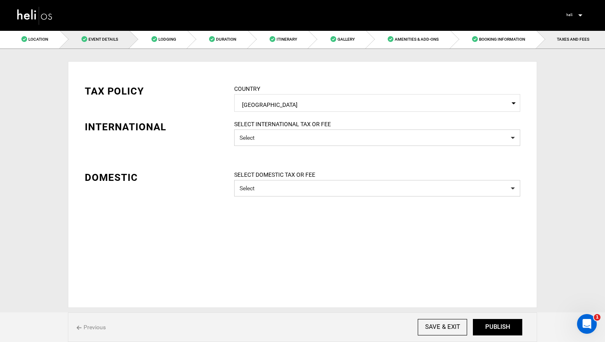
click at [86, 37] on span at bounding box center [84, 39] width 6 height 6
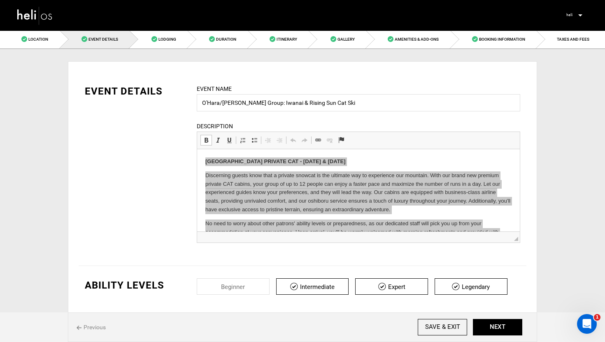
click at [33, 19] on img at bounding box center [34, 16] width 37 height 22
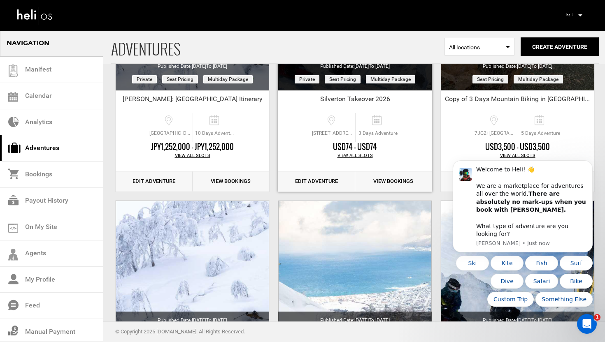
scroll to position [291, 0]
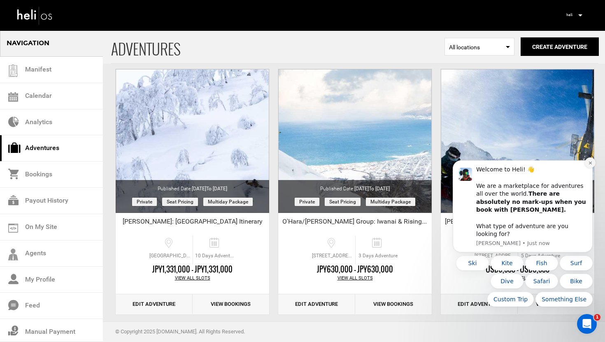
click at [585, 168] on button "Dismiss notification" at bounding box center [590, 163] width 11 height 11
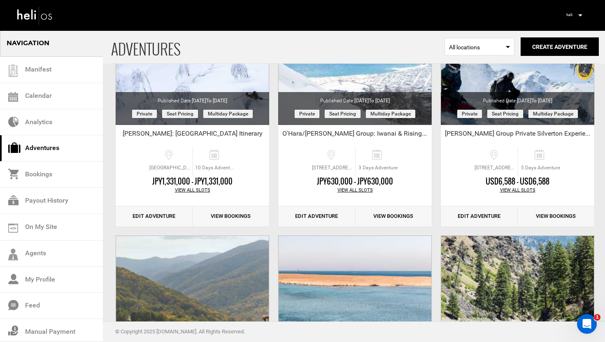
scroll to position [223, 0]
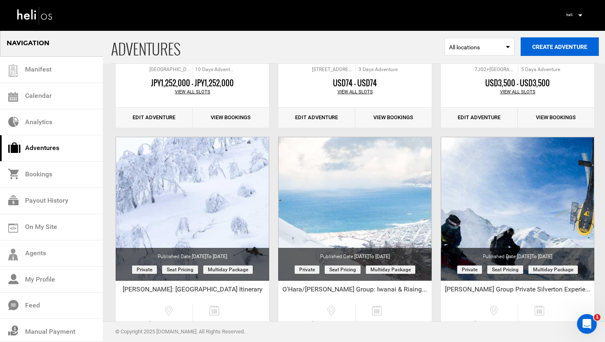
click at [553, 43] on button "Create Adventure" at bounding box center [560, 46] width 78 height 19
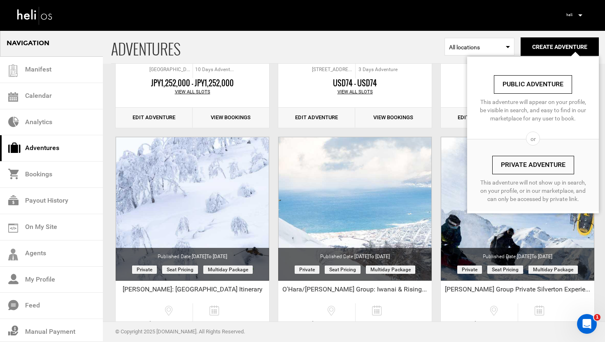
click at [530, 165] on link "Private Adventure" at bounding box center [533, 165] width 82 height 19
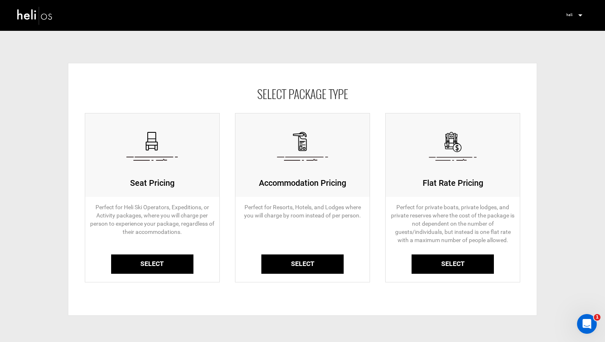
click at [470, 261] on link "Select" at bounding box center [452, 264] width 82 height 19
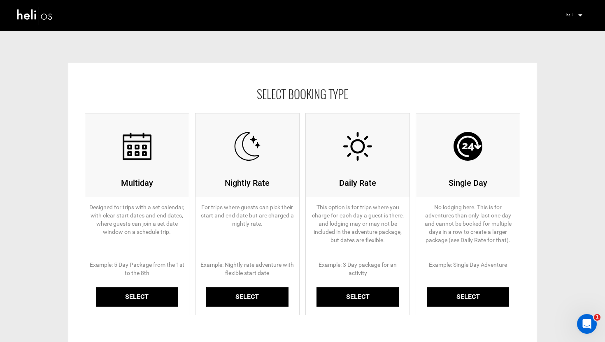
scroll to position [21, 0]
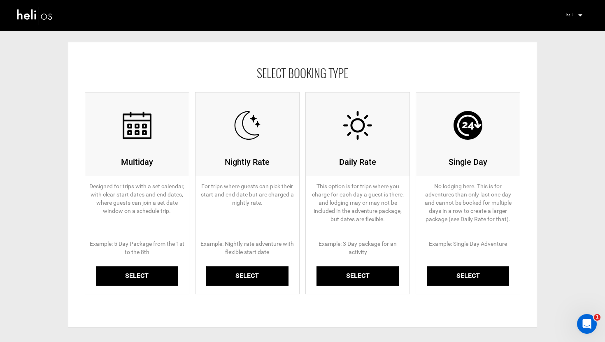
click at [457, 274] on link "Select" at bounding box center [468, 276] width 82 height 19
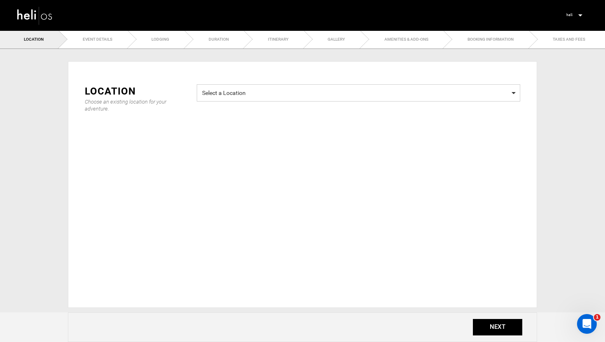
click at [255, 93] on span "Select a Location" at bounding box center [358, 92] width 313 height 10
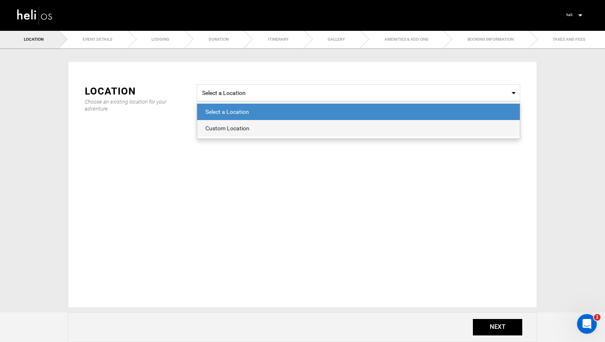
click at [230, 124] on div "Custom Location" at bounding box center [358, 128] width 306 height 8
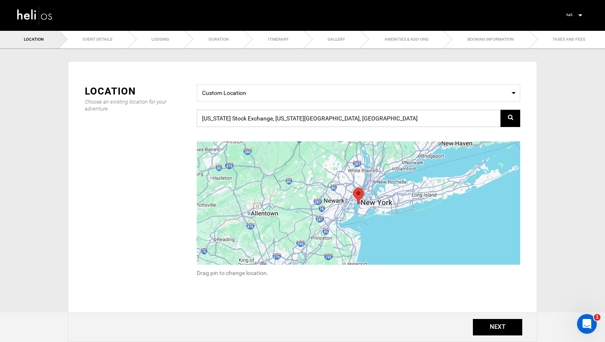
click at [249, 123] on input "[US_STATE] Stock Exchange, [US_STATE][GEOGRAPHIC_DATA], [GEOGRAPHIC_DATA]" at bounding box center [358, 118] width 323 height 17
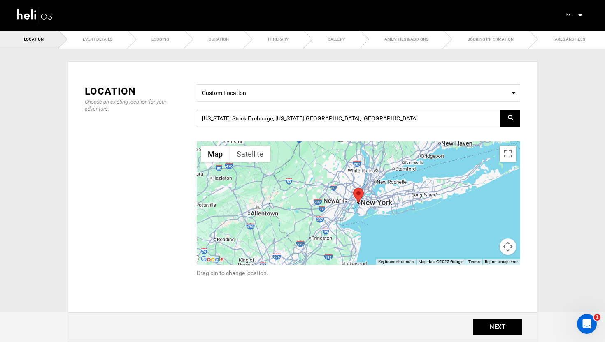
click at [249, 123] on input "[US_STATE] Stock Exchange, [US_STATE][GEOGRAPHIC_DATA], [GEOGRAPHIC_DATA]" at bounding box center [358, 118] width 323 height 17
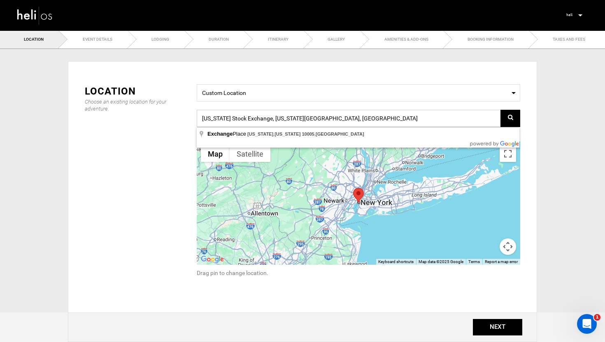
paste input "[STREET_ADDRESS]"
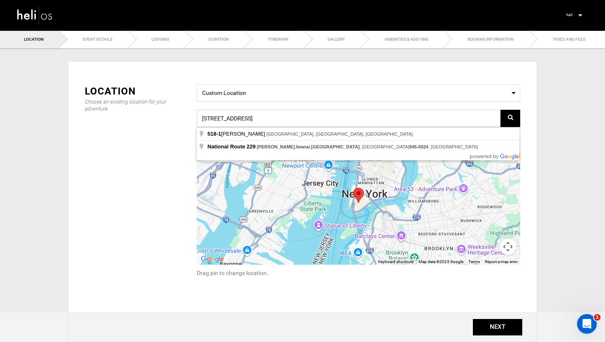
click at [500, 121] on input "[STREET_ADDRESS]" at bounding box center [358, 118] width 323 height 17
type input "[STREET_ADDRESS]"
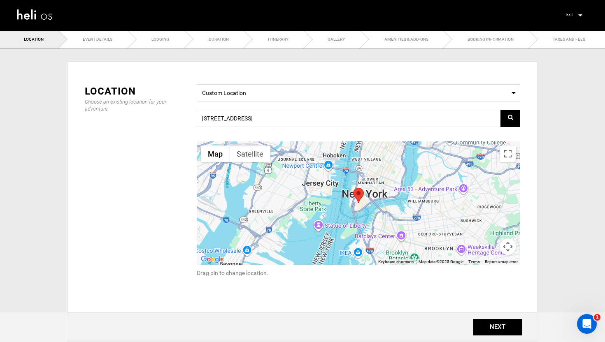
click at [502, 119] on span at bounding box center [510, 118] width 20 height 8
click at [510, 119] on icon at bounding box center [510, 117] width 5 height 6
click at [504, 330] on button "NEXT" at bounding box center [497, 327] width 49 height 16
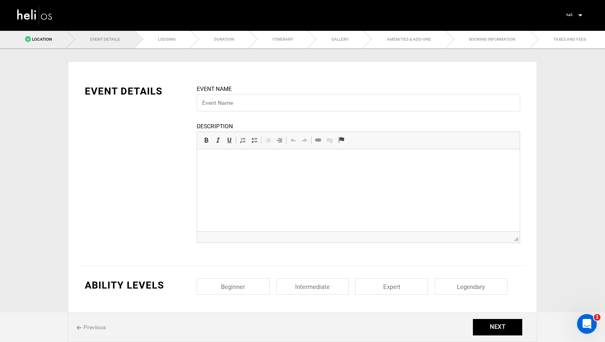
click at [48, 42] on link "Location" at bounding box center [33, 39] width 67 height 19
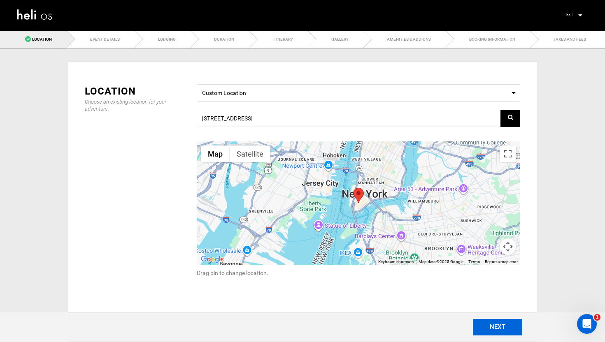
click at [507, 325] on button "NEXT" at bounding box center [497, 327] width 49 height 16
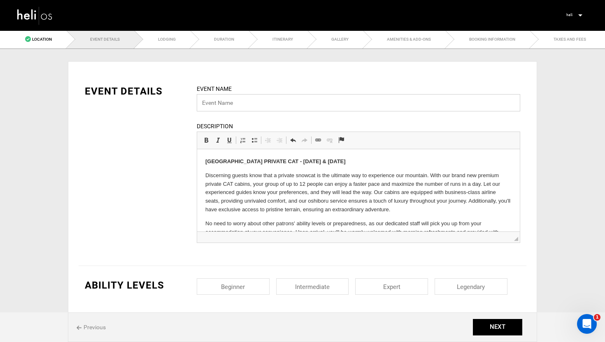
click at [252, 103] on input "text" at bounding box center [358, 102] width 323 height 17
type input "I"
type input "Iwanai Private Cat Ski Day"
click at [174, 196] on div "EVENT DETAILS Event Name [GEOGRAPHIC_DATA] Private Cat Ski Day Event name can n…" at bounding box center [303, 168] width 448 height 169
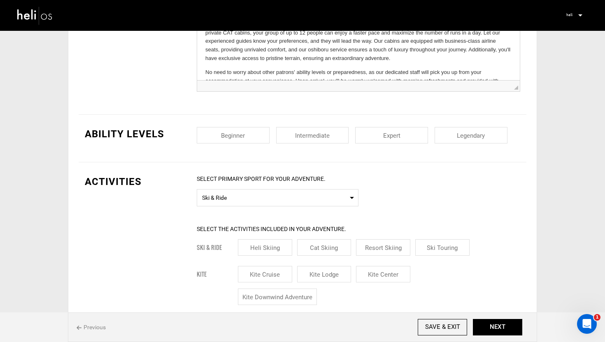
scroll to position [152, 0]
click at [328, 138] on input "checkbox" at bounding box center [312, 135] width 73 height 16
checkbox input "true"
click at [407, 137] on input "checkbox" at bounding box center [391, 135] width 73 height 16
checkbox input "true"
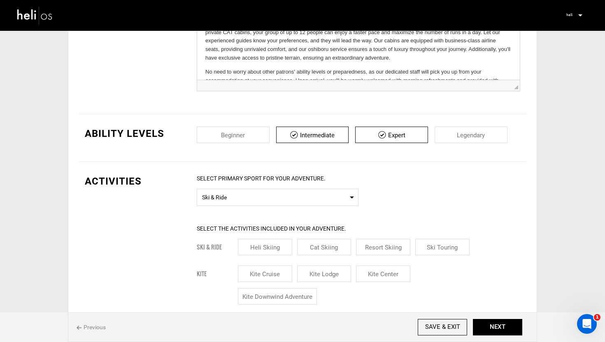
click at [485, 134] on input "checkbox" at bounding box center [471, 135] width 73 height 16
checkbox input "true"
click at [285, 193] on span "Ski & Ride" at bounding box center [277, 196] width 151 height 10
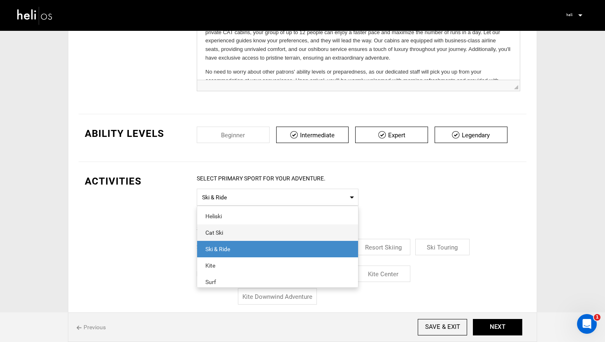
click at [215, 230] on div "Cat Ski" at bounding box center [277, 233] width 144 height 8
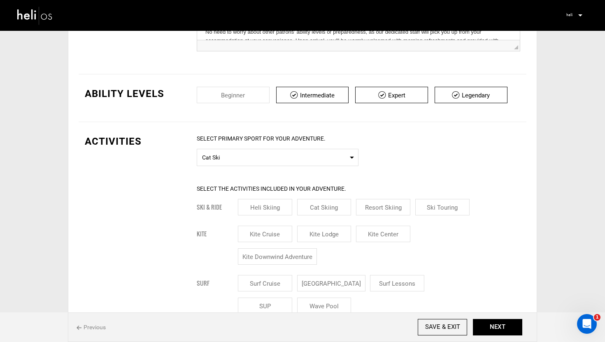
scroll to position [239, 0]
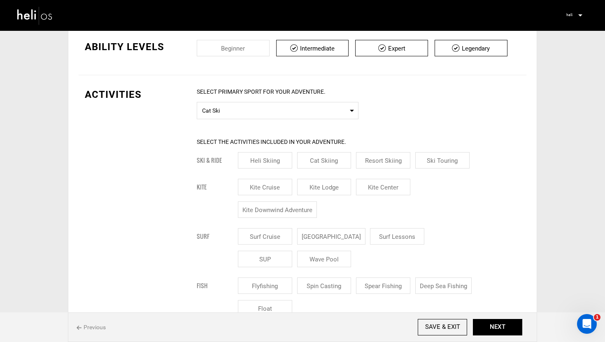
click at [334, 159] on input "Cat Skiing" at bounding box center [324, 160] width 54 height 16
checkbox input "true"
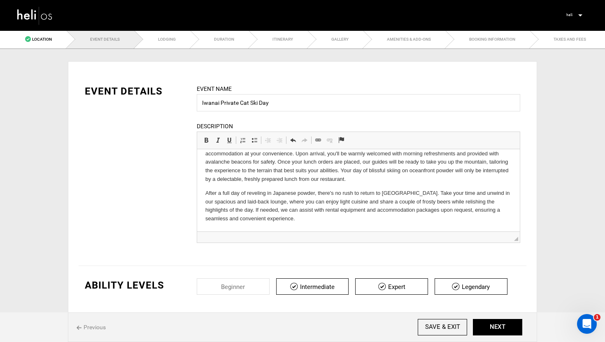
scroll to position [0, 0]
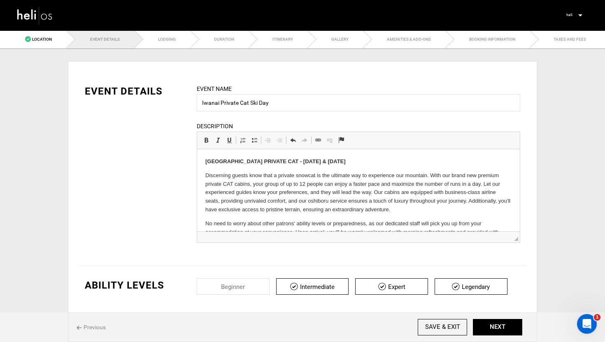
drag, startPoint x: 353, startPoint y: 162, endPoint x: 310, endPoint y: 162, distance: 42.8
click at [310, 162] on p "[GEOGRAPHIC_DATA] PRIVATE CAT - [DATE] & [DATE]" at bounding box center [358, 162] width 306 height 9
click at [182, 191] on div "EVENT DETAILS Event Name [GEOGRAPHIC_DATA] Private Cat Ski Day Event name can n…" at bounding box center [303, 168] width 448 height 169
click at [283, 101] on input "Iwanai Private Cat Ski Day" at bounding box center [358, 102] width 323 height 17
click at [221, 104] on input "Iwanai Private Cat Ski Day" at bounding box center [358, 102] width 323 height 17
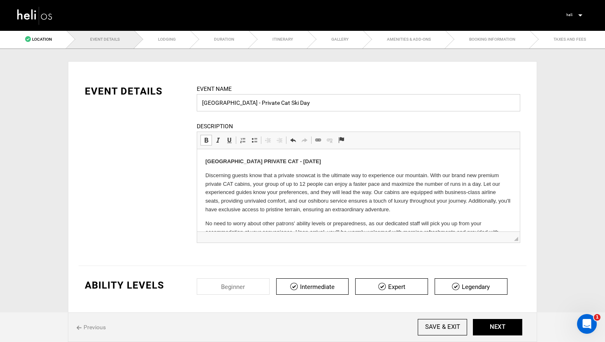
type input "[GEOGRAPHIC_DATA] - Private Cat Ski Day"
click at [163, 165] on div "EVENT DETAILS Event Name [GEOGRAPHIC_DATA] - Private Cat Ski Day Event name can…" at bounding box center [303, 168] width 448 height 169
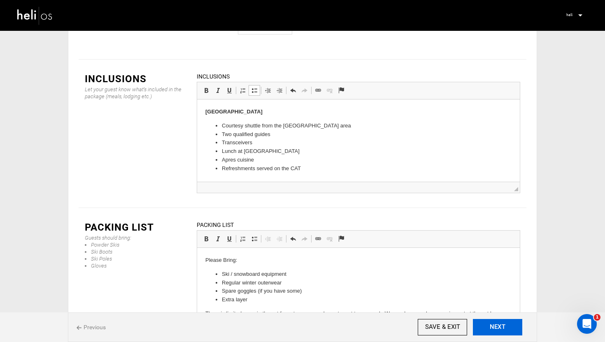
click at [501, 328] on button "NEXT" at bounding box center [497, 327] width 49 height 16
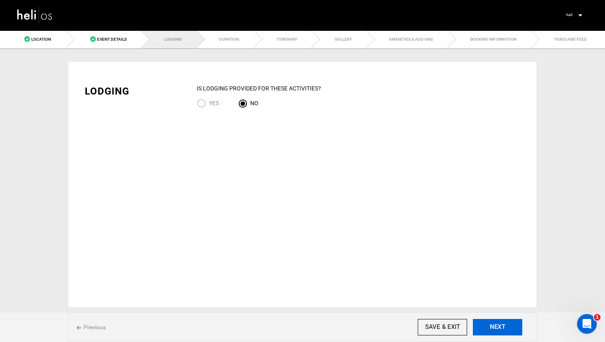
click at [507, 329] on button "NEXT" at bounding box center [497, 327] width 49 height 16
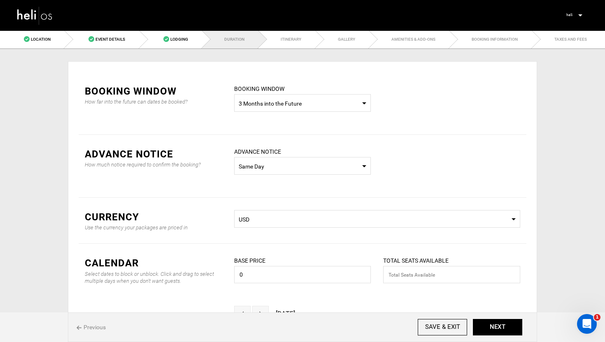
click at [274, 109] on span "Select Booking Window 3 Months into the Future" at bounding box center [302, 103] width 137 height 18
click at [256, 161] on div "Custom Dates" at bounding box center [303, 162] width 124 height 8
click at [221, 139] on div "ADVANCE NOTICE How much notice required to confirm the booking? ADVANCE NOTICE …" at bounding box center [303, 166] width 448 height 63
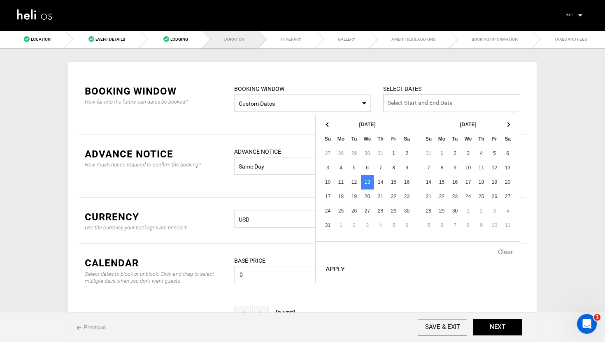
click at [437, 98] on input "text" at bounding box center [451, 102] width 137 height 17
click at [508, 120] on th at bounding box center [507, 125] width 13 height 14
click at [332, 267] on button "Apply" at bounding box center [335, 269] width 26 height 21
type input "[DATE] - [DATE]"
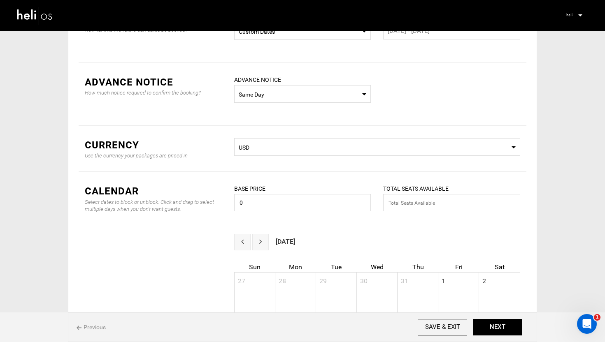
scroll to position [81, 0]
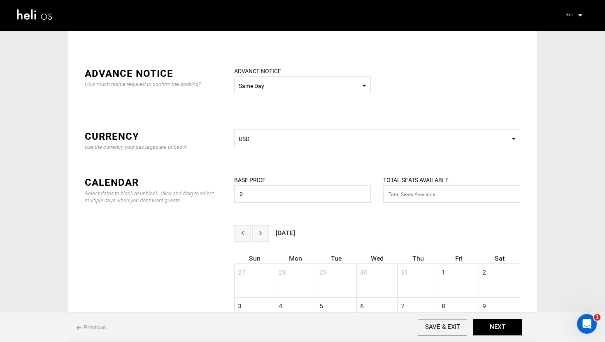
click at [283, 140] on span "USD" at bounding box center [377, 139] width 277 height 8
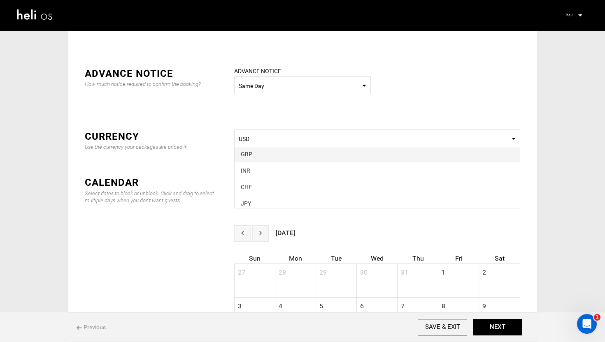
scroll to position [141, 0]
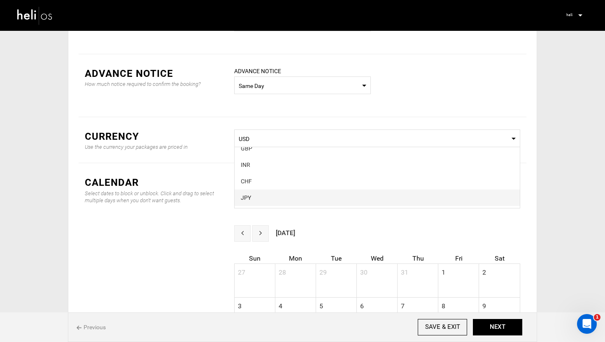
click at [254, 197] on div "JPY" at bounding box center [377, 198] width 273 height 8
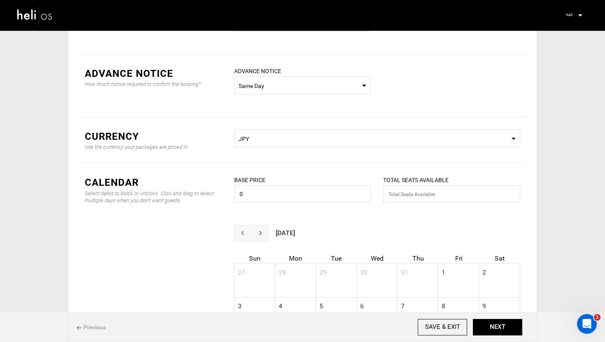
click at [211, 193] on div "Select dates to block or unblock. Click and drag to select multiple days when y…" at bounding box center [153, 197] width 137 height 14
click at [258, 194] on input "0" at bounding box center [302, 194] width 137 height 17
type input "2500000"
click at [416, 194] on input "text" at bounding box center [451, 194] width 137 height 17
type input "12"
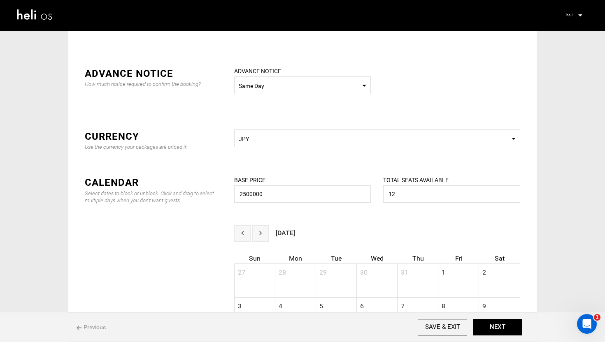
click at [216, 218] on div "CALENDAR Select dates to block or unblock. Click and drag to select multiple da…" at bounding box center [303, 194] width 448 height 62
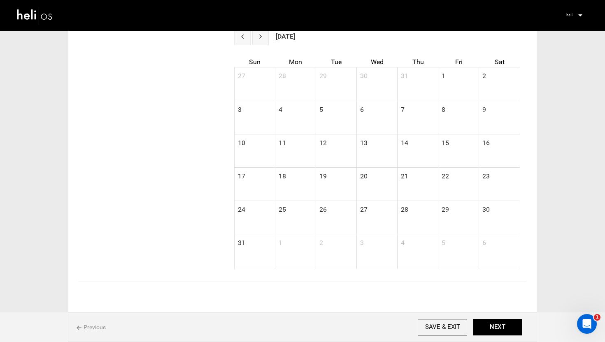
scroll to position [289, 0]
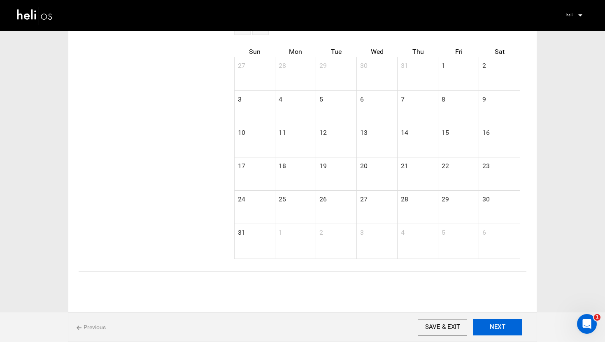
click at [500, 326] on button "NEXT" at bounding box center [497, 327] width 49 height 16
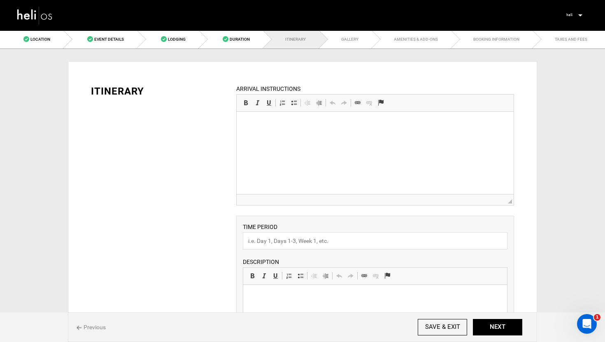
click at [300, 118] on html at bounding box center [374, 124] width 277 height 25
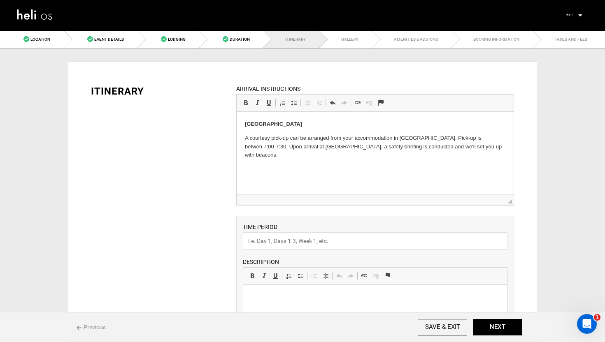
scroll to position [62, 0]
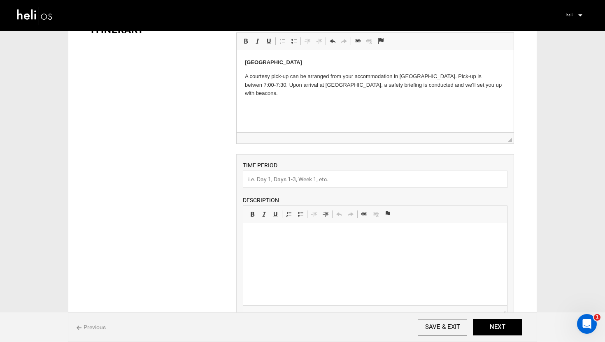
click at [292, 237] on p at bounding box center [374, 236] width 247 height 9
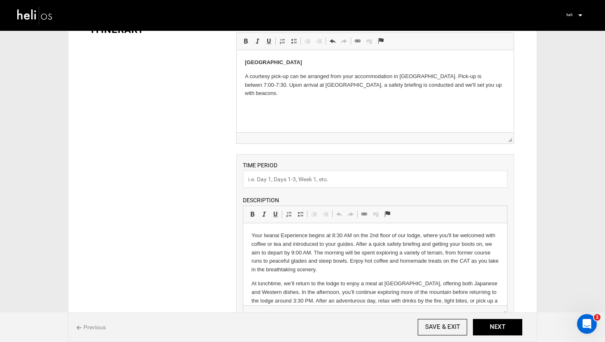
scroll to position [7, 0]
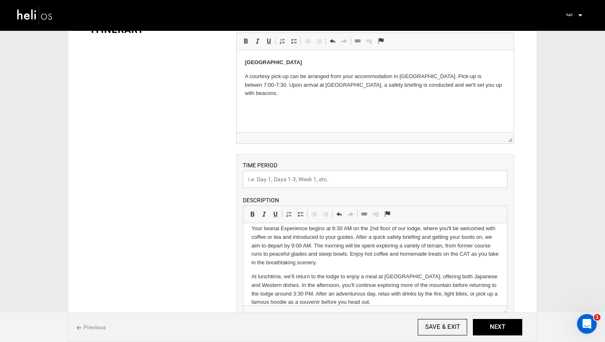
click at [293, 185] on input "text" at bounding box center [375, 179] width 265 height 17
click at [281, 180] on input "[DATE] - [GEOGRAPHIC_DATA] PRIVATE CAT" at bounding box center [375, 179] width 265 height 17
type input "[DATE] - [GEOGRAPHIC_DATA] PRIVATE CAT"
click at [198, 215] on div "ITINERARY ARRIVAL INSTRUCTIONS Rich Text Editor, editor13 Editor toolbars Basic…" at bounding box center [303, 274] width 448 height 528
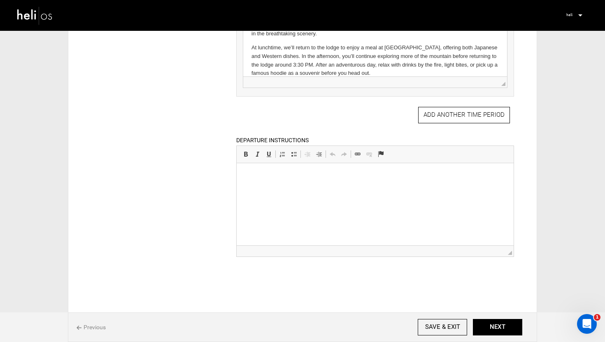
scroll to position [297, 0]
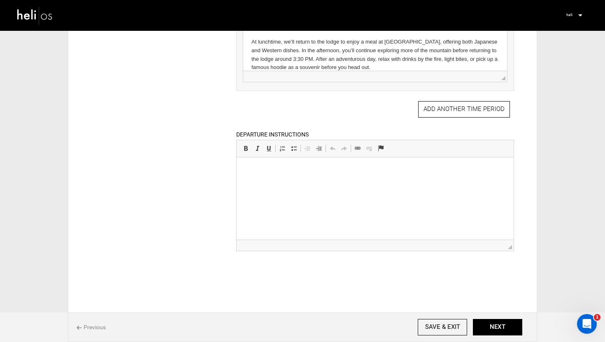
click at [278, 169] on p at bounding box center [374, 170] width 260 height 9
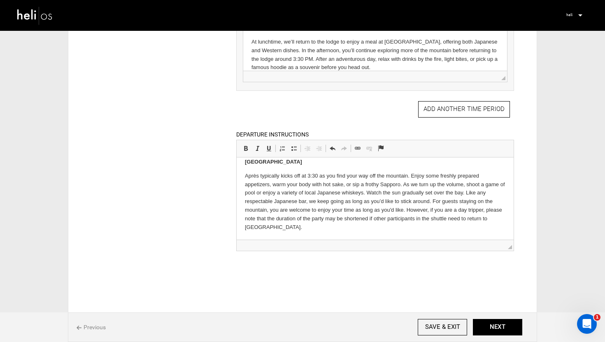
scroll to position [0, 0]
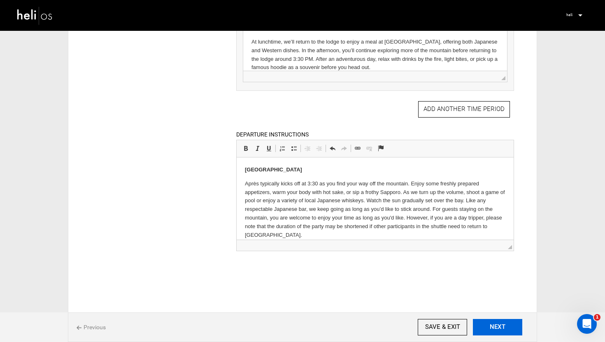
click at [500, 321] on button "NEXT" at bounding box center [497, 327] width 49 height 16
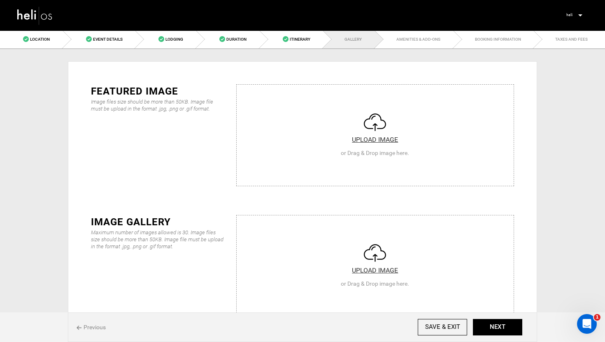
scroll to position [84, 0]
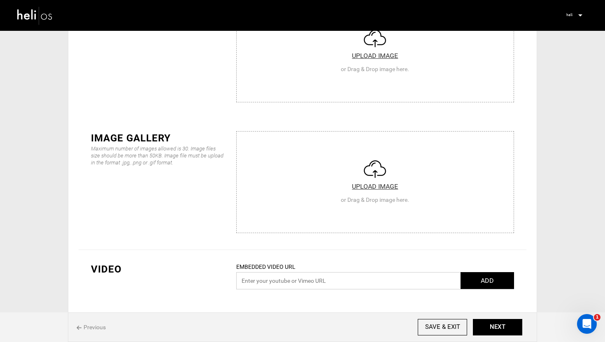
click at [290, 279] on input "text" at bounding box center [375, 280] width 278 height 17
paste input "[URL][DOMAIN_NAME]"
type input "[URL][DOMAIN_NAME]"
click at [486, 279] on button "ADD" at bounding box center [486, 280] width 53 height 17
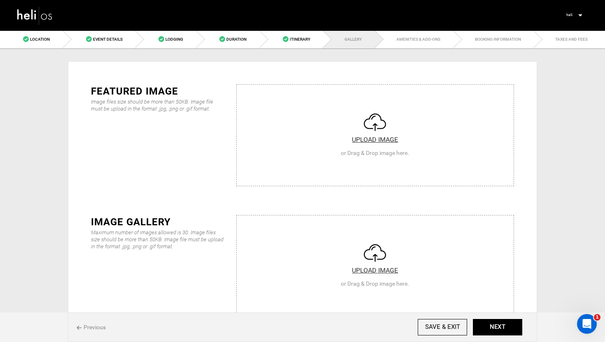
click at [375, 138] on input "file" at bounding box center [375, 134] width 277 height 99
type input "C:\fakepath\Iwanai 1.jpeg"
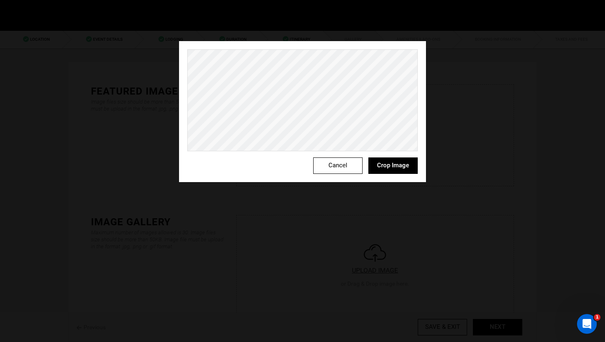
scroll to position [9, 0]
click at [395, 169] on button "Crop Image" at bounding box center [392, 166] width 49 height 16
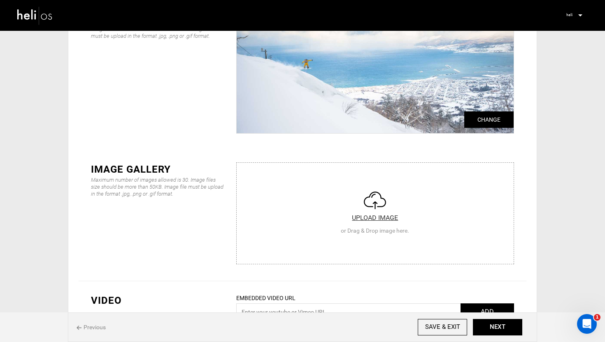
scroll to position [84, 0]
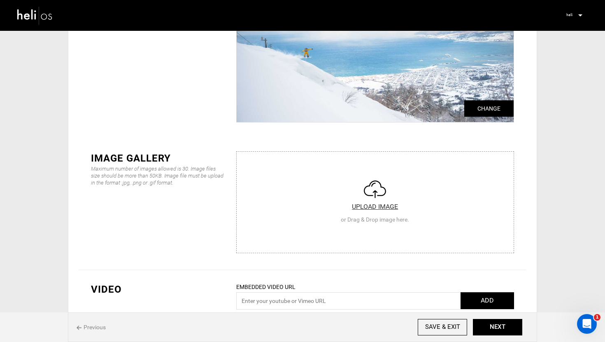
click at [371, 196] on input "file" at bounding box center [375, 201] width 277 height 99
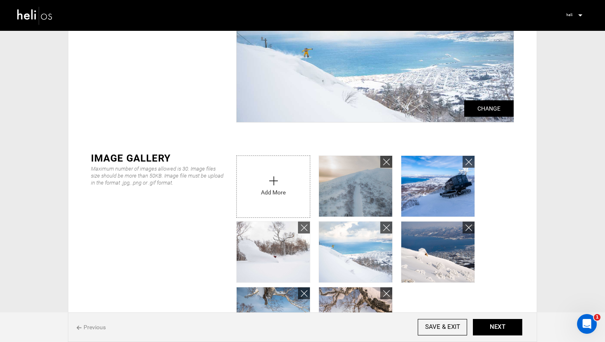
scroll to position [131, 0]
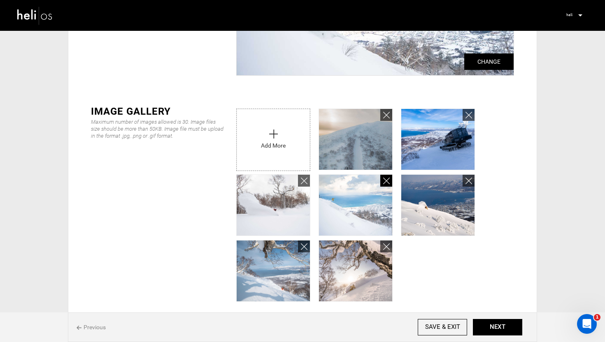
click at [386, 182] on icon at bounding box center [386, 181] width 7 height 9
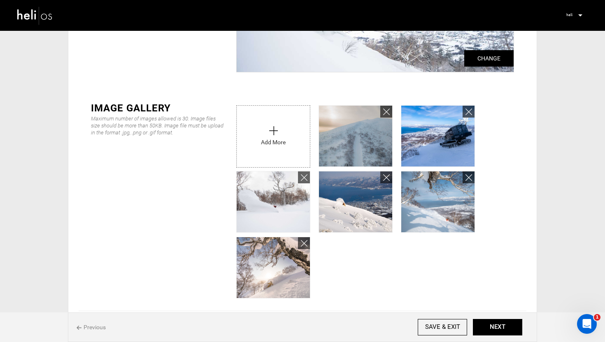
scroll to position [216, 0]
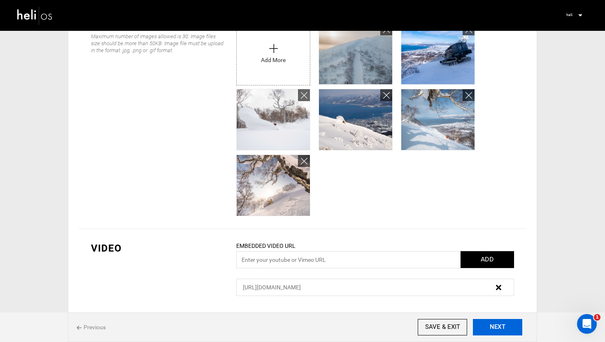
click at [500, 328] on button "NEXT" at bounding box center [497, 327] width 49 height 16
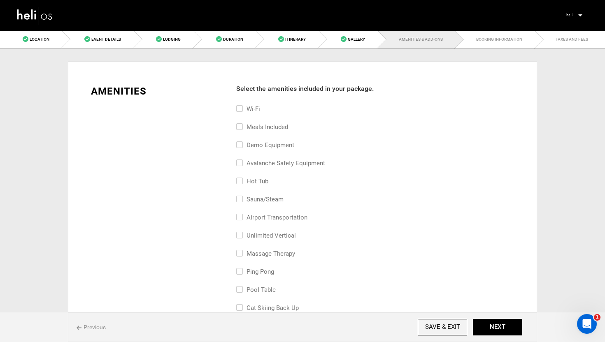
click at [238, 161] on input "avalanche safety equipment" at bounding box center [238, 167] width 5 height 18
checkbox input "true"
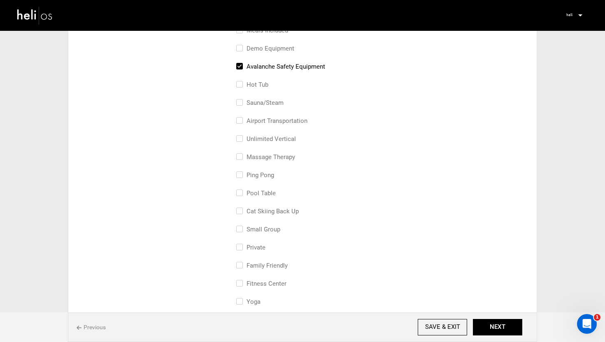
scroll to position [97, 0]
click at [242, 246] on label "Private" at bounding box center [250, 247] width 29 height 10
click at [242, 246] on input "Private" at bounding box center [238, 251] width 5 height 18
checkbox input "true"
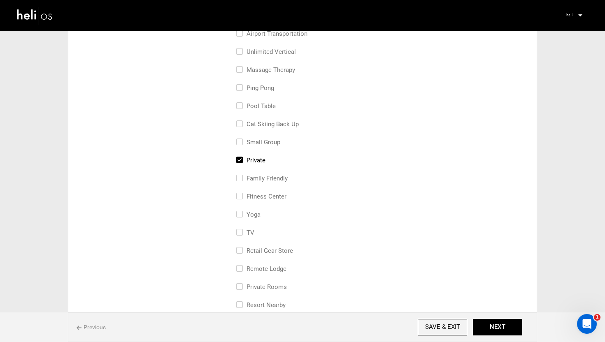
scroll to position [194, 0]
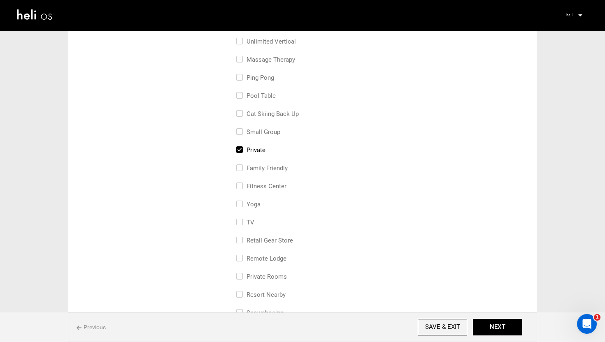
click at [240, 165] on input "family friendly" at bounding box center [238, 172] width 5 height 18
checkbox input "true"
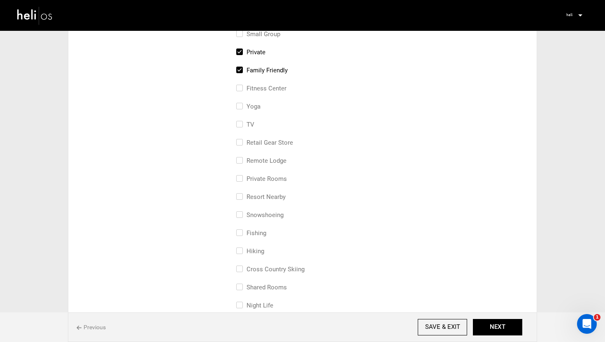
scroll to position [293, 0]
click at [238, 197] on input "resort nearby" at bounding box center [238, 201] width 5 height 18
checkbox input "true"
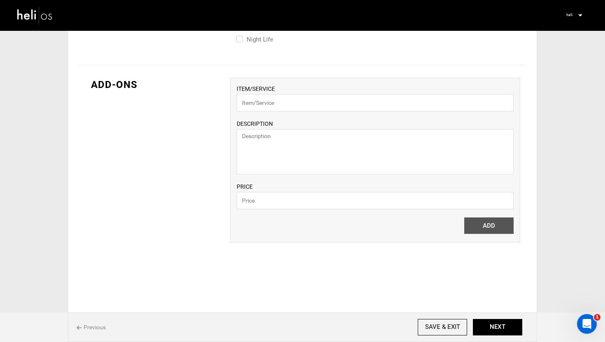
scroll to position [559, 0]
click at [505, 329] on button "NEXT" at bounding box center [497, 327] width 49 height 16
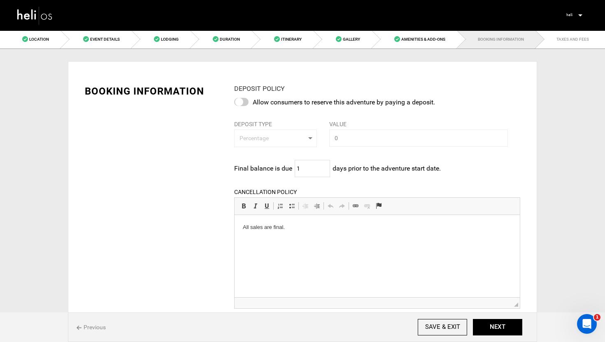
click at [243, 105] on div at bounding box center [241, 102] width 14 height 8
click at [0, 0] on input "checkbox" at bounding box center [0, 0] width 0 height 0
click at [241, 102] on div at bounding box center [241, 102] width 14 height 8
click at [0, 0] on input "checkbox" at bounding box center [0, 0] width 0 height 0
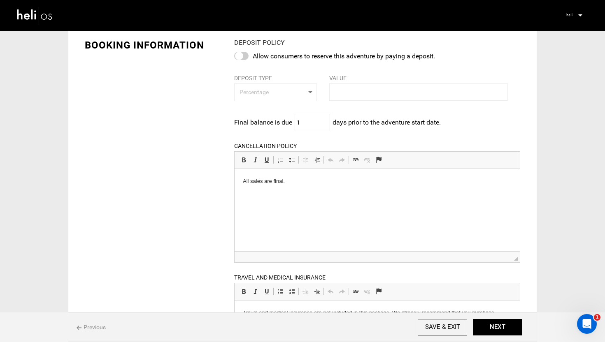
click at [311, 125] on input "1" at bounding box center [312, 122] width 35 height 17
type input "60"
click at [189, 165] on div "BOOKING INFORMATION DEPOSIT POLICY Allow consumers to reserve this adventure by…" at bounding box center [303, 250] width 448 height 449
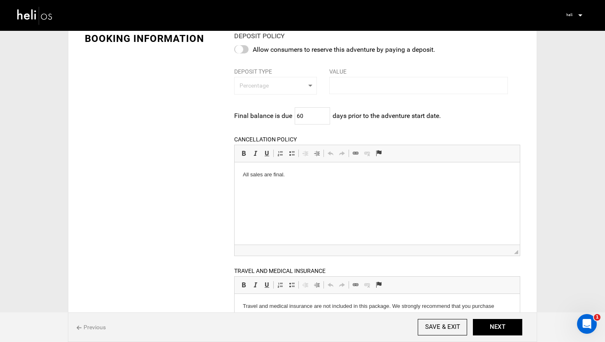
scroll to position [55, 0]
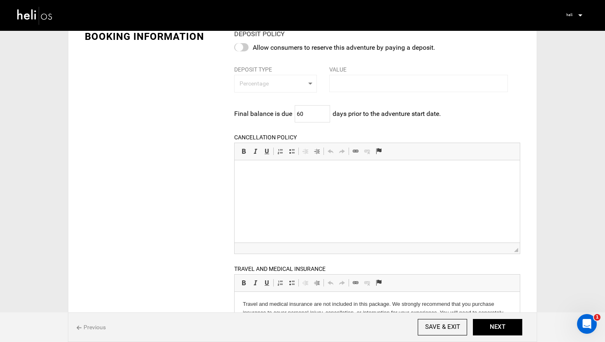
drag, startPoint x: 302, startPoint y: 170, endPoint x: 256, endPoint y: 167, distance: 46.2
click at [256, 167] on html "All sales are final." at bounding box center [376, 172] width 285 height 25
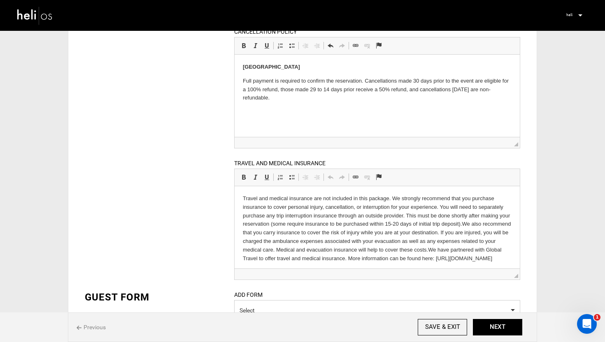
scroll to position [11, 0]
click at [358, 263] on html "Travel and medical insurance are not included in this package. We strongly reco…" at bounding box center [376, 226] width 285 height 85
drag, startPoint x: 358, startPoint y: 261, endPoint x: 239, endPoint y: 181, distance: 144.1
click at [239, 186] on html "Travel and medical insurance are not included in this package. We strongly reco…" at bounding box center [376, 228] width 285 height 85
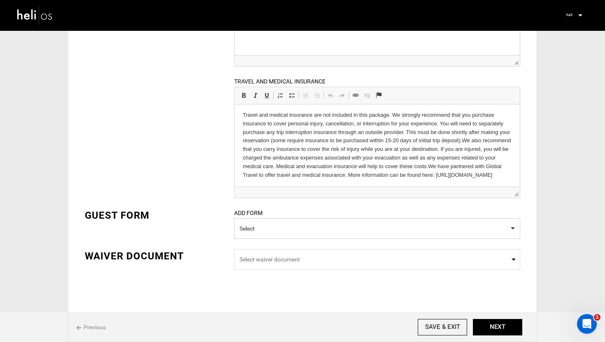
scroll to position [242, 0]
click at [216, 137] on div "BOOKING INFORMATION DEPOSIT POLICY Allow consumers to reserve this adventure by…" at bounding box center [303, 54] width 448 height 449
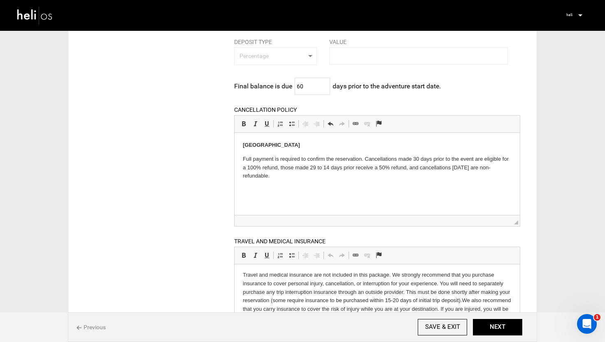
scroll to position [91, 0]
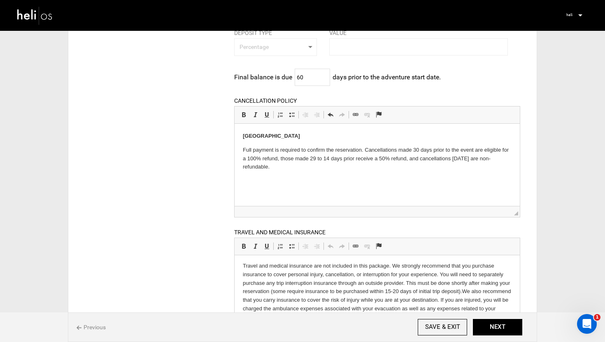
click at [284, 179] on html "Iwanai Resort Full payment is required to confirm the reservation. Cancellation…" at bounding box center [376, 151] width 285 height 56
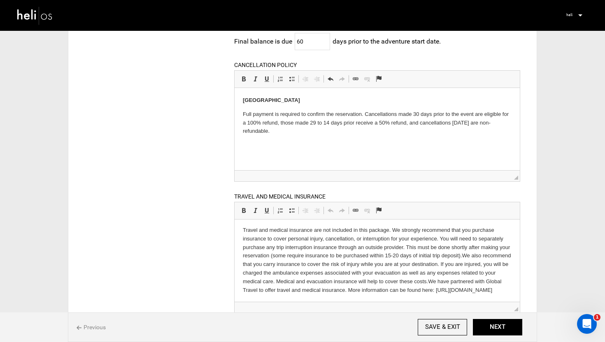
click at [274, 144] on html "Iwanai Resort Full payment is required to confirm the reservation. Cancellation…" at bounding box center [376, 116] width 285 height 56
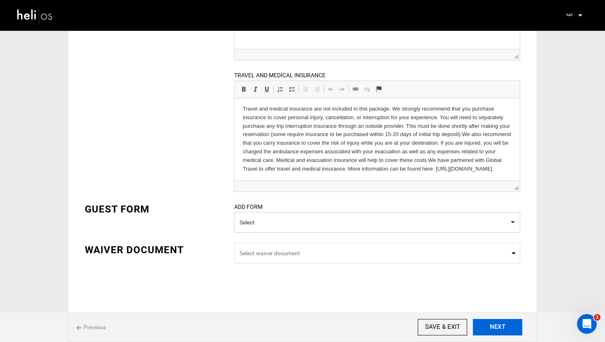
click at [494, 325] on button "NEXT" at bounding box center [497, 327] width 49 height 16
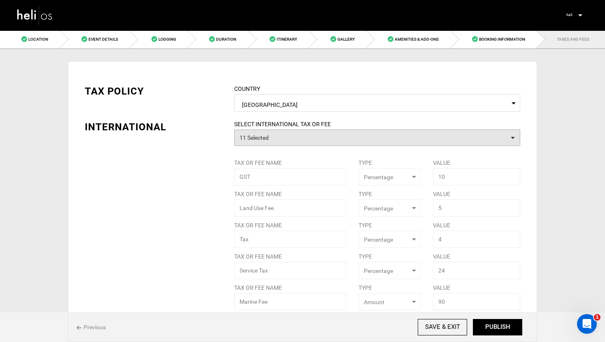
click at [339, 140] on button "11 Selected" at bounding box center [377, 138] width 286 height 16
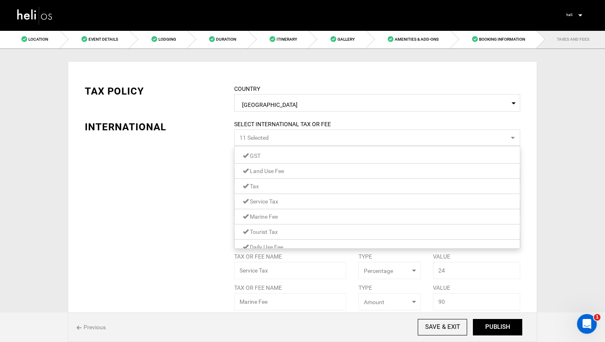
click at [267, 153] on link "GST" at bounding box center [377, 156] width 285 height 11
click at [265, 171] on span "Land Use Fee" at bounding box center [267, 171] width 34 height 7
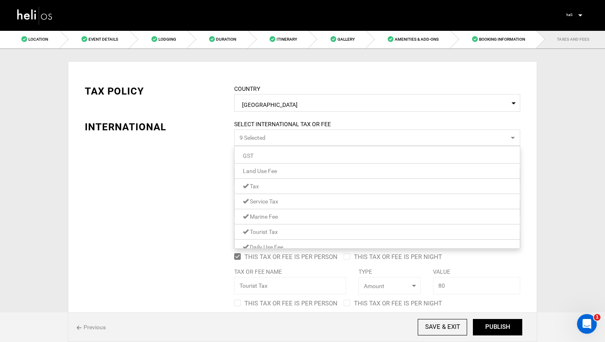
click at [262, 187] on link "Tax" at bounding box center [377, 186] width 285 height 11
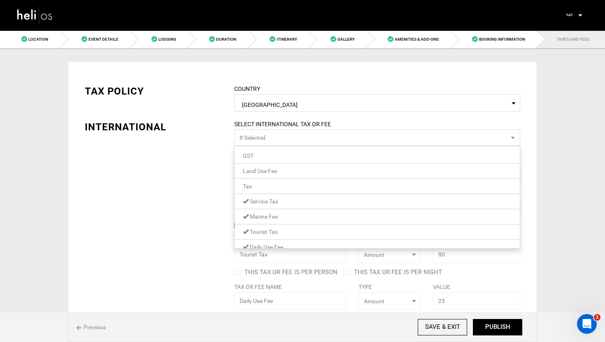
click at [262, 200] on span "Service Tax" at bounding box center [264, 201] width 28 height 7
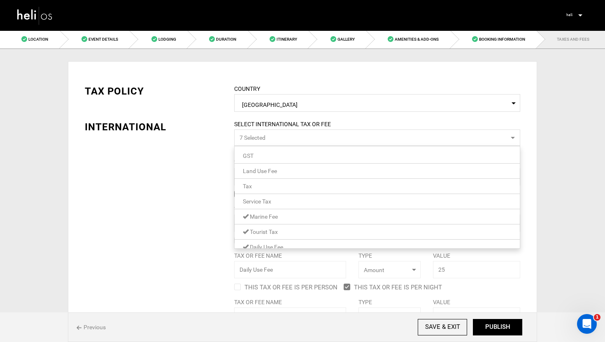
scroll to position [33, 0]
click at [266, 186] on span "Marine Fee" at bounding box center [264, 184] width 28 height 7
click at [263, 198] on span "Tourist Tax" at bounding box center [264, 199] width 28 height 7
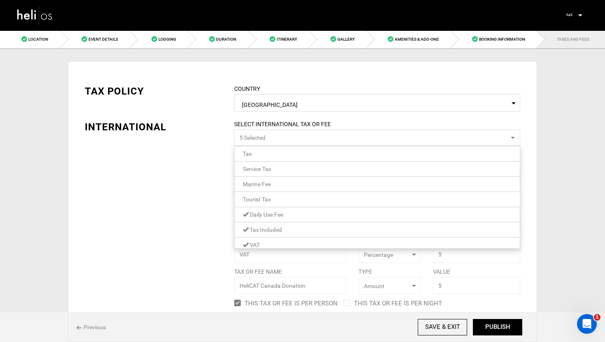
click at [262, 215] on span "Daily Use Fee" at bounding box center [266, 214] width 33 height 7
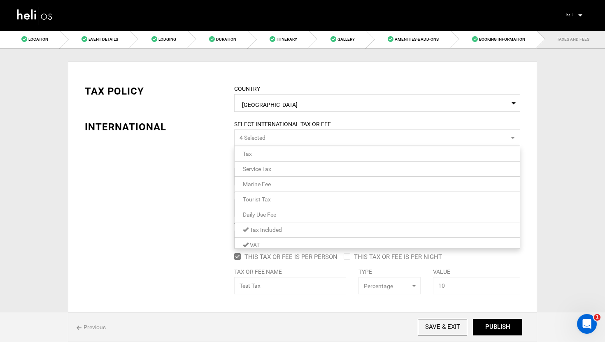
click at [261, 228] on span "Tax Included" at bounding box center [266, 230] width 32 height 7
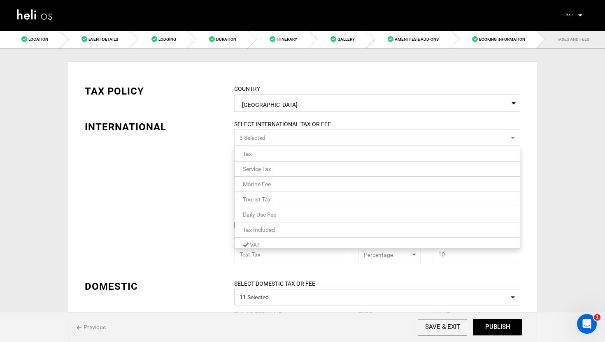
scroll to position [70, 0]
click at [260, 211] on span "VAT" at bounding box center [255, 208] width 10 height 7
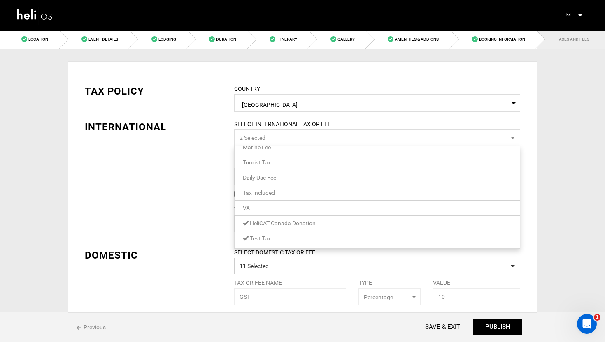
click at [258, 225] on span "HeliCAT Canada Donation" at bounding box center [283, 223] width 66 height 7
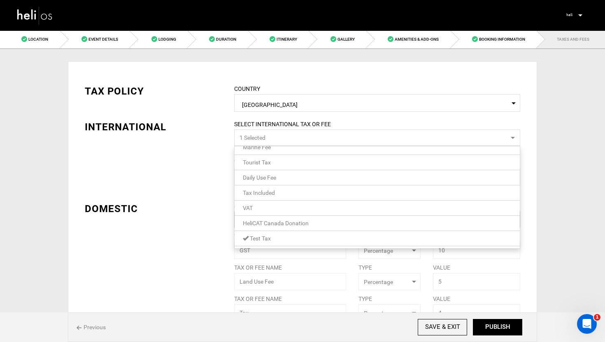
click at [258, 238] on span "Test Tax" at bounding box center [260, 238] width 21 height 7
click at [206, 227] on div "TAX POLICY COUNTRY Select Country United States Please select a country. INTERN…" at bounding box center [303, 337] width 448 height 530
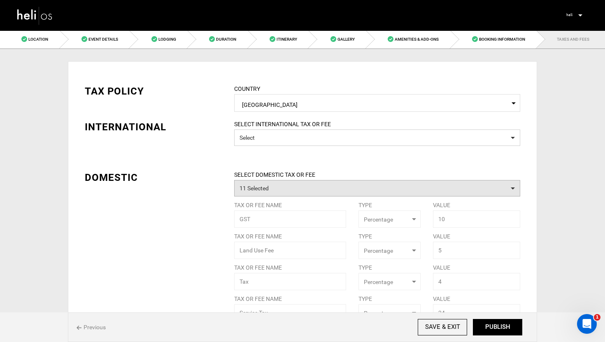
click at [274, 186] on button "11 Selected" at bounding box center [377, 188] width 286 height 16
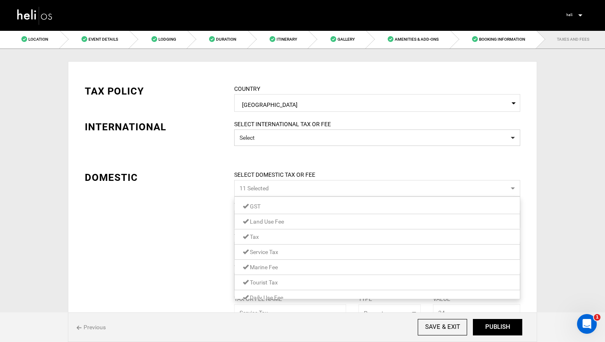
click at [266, 206] on link "GST" at bounding box center [377, 206] width 285 height 11
click at [263, 221] on span "Land Use Fee" at bounding box center [267, 221] width 34 height 7
click at [262, 241] on link "Tax" at bounding box center [377, 237] width 285 height 11
click at [262, 251] on span "Service Tax" at bounding box center [264, 252] width 28 height 7
click at [262, 264] on span "Marine Fee" at bounding box center [264, 267] width 28 height 7
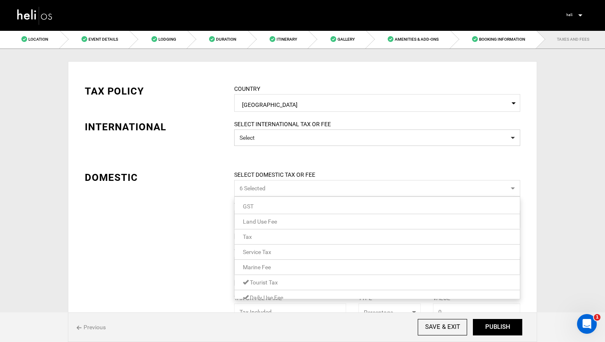
scroll to position [52, 0]
click at [272, 228] on span "Tourist Tax" at bounding box center [264, 230] width 28 height 7
click at [264, 249] on link "Daily Use Fee" at bounding box center [377, 245] width 285 height 11
click at [264, 260] on span "Tax Included" at bounding box center [266, 261] width 32 height 7
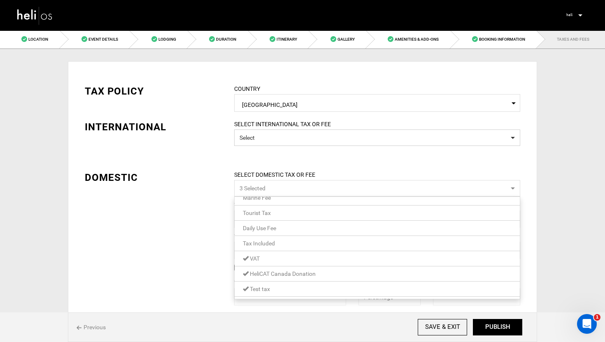
click at [260, 257] on span "VAT" at bounding box center [255, 259] width 10 height 7
click at [259, 272] on span "HeliCAT Canada Donation" at bounding box center [283, 274] width 66 height 7
click at [256, 288] on span "Test tax" at bounding box center [260, 289] width 20 height 7
click at [207, 254] on div "TAX POLICY COUNTRY Select Country United States Please select a country. INTERN…" at bounding box center [302, 184] width 469 height 247
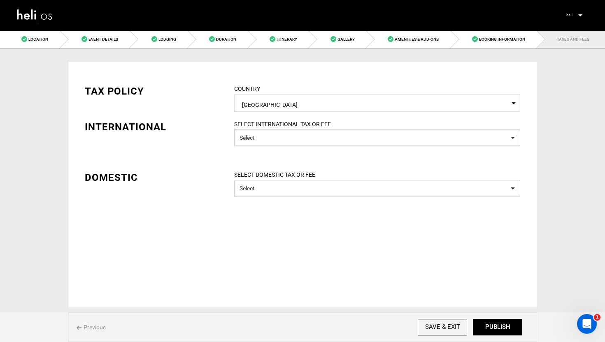
click at [274, 113] on div "TAX POLICY COUNTRY Select Country United States Please select a country. INTERN…" at bounding box center [303, 134] width 448 height 125
click at [278, 96] on span "Select Country United States" at bounding box center [377, 103] width 286 height 18
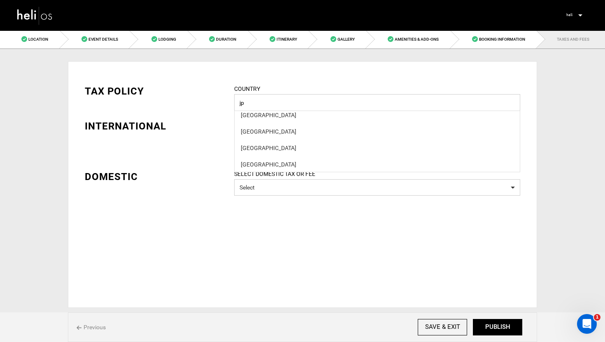
scroll to position [0, 0]
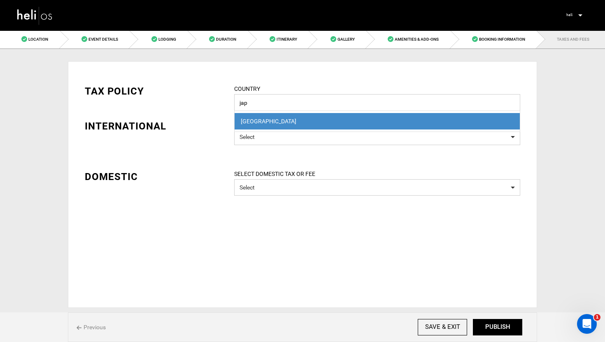
type input "jap"
click at [266, 118] on div "Japan" at bounding box center [377, 121] width 273 height 8
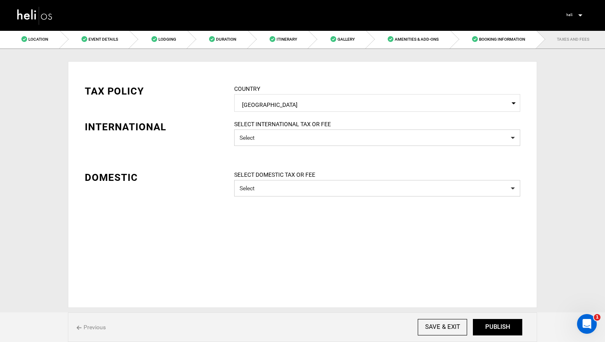
click at [223, 138] on div "TAX POLICY COUNTRY Select Country Japan Please select a country. INTERNATIONAL …" at bounding box center [303, 134] width 448 height 125
click at [499, 320] on button "PUBLISH" at bounding box center [497, 327] width 49 height 16
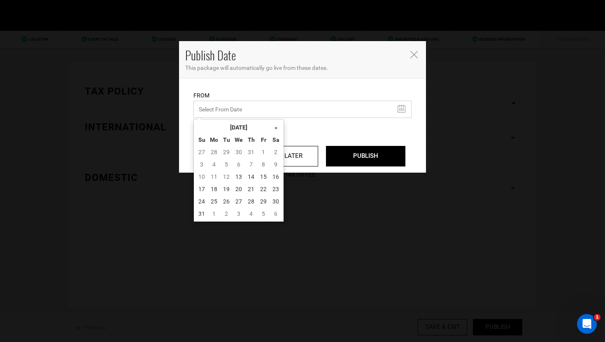
click at [285, 110] on input "text" at bounding box center [302, 109] width 218 height 17
click at [236, 174] on td "13" at bounding box center [238, 177] width 12 height 12
type input "08/13/2025"
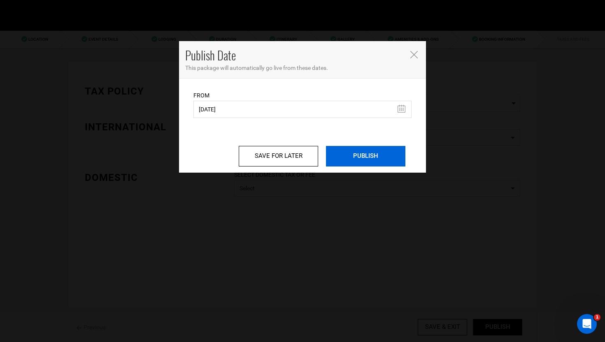
click at [386, 155] on input "PUBLISH" at bounding box center [365, 156] width 79 height 21
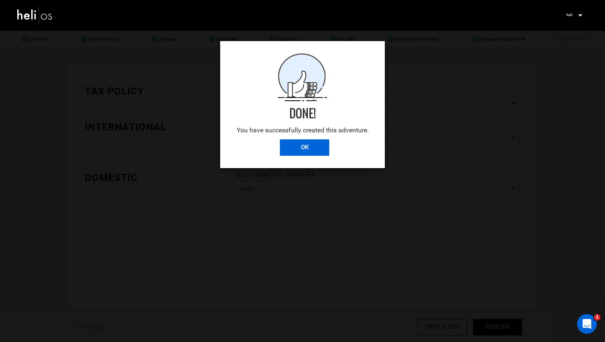
click at [310, 145] on input "OK" at bounding box center [304, 147] width 49 height 16
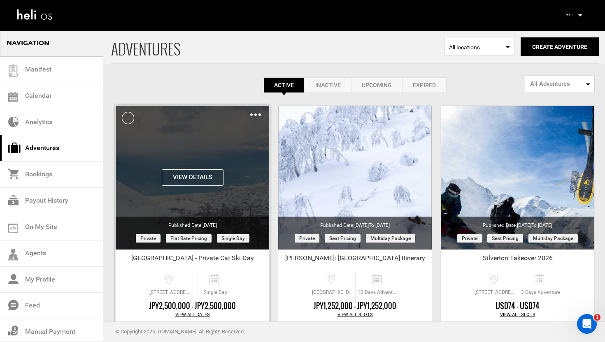
scroll to position [32, 0]
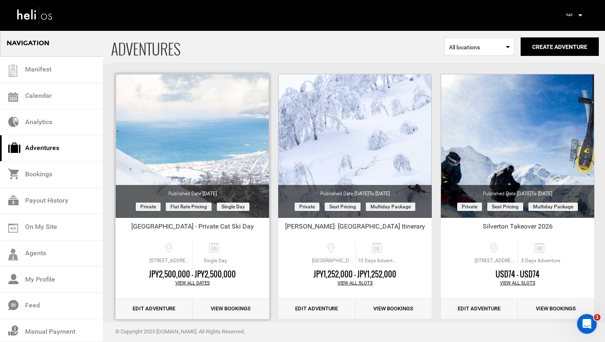
click at [150, 309] on link "Edit Adventure" at bounding box center [154, 309] width 77 height 20
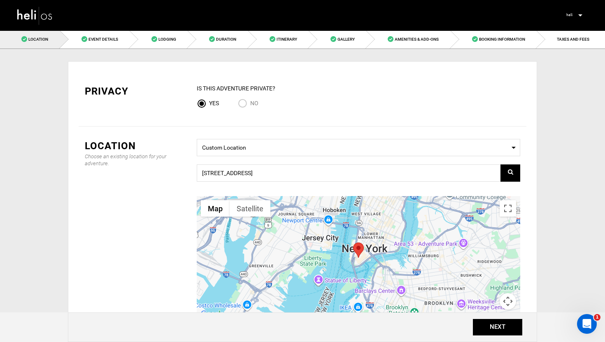
click at [512, 169] on link at bounding box center [510, 173] width 20 height 17
click at [280, 171] on input "[STREET_ADDRESS]" at bounding box center [358, 173] width 323 height 17
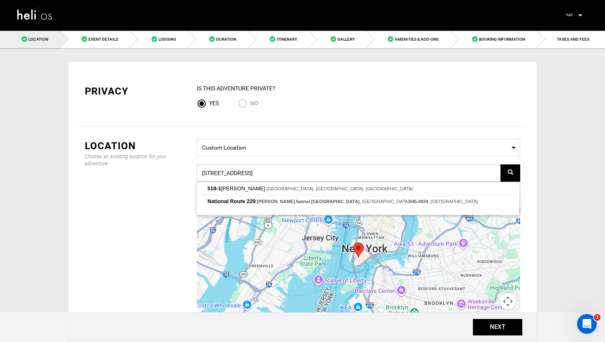
click at [280, 171] on input "[STREET_ADDRESS]" at bounding box center [358, 173] width 323 height 17
type input "[STREET_ADDRESS]"
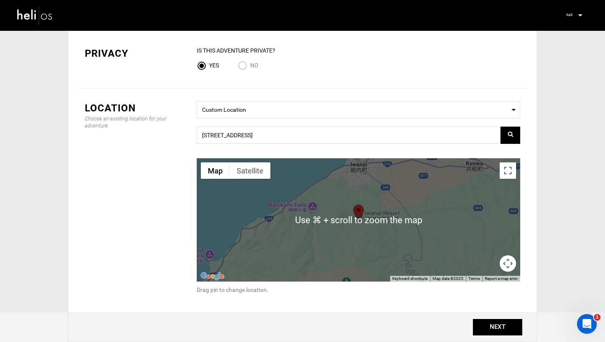
scroll to position [46, 0]
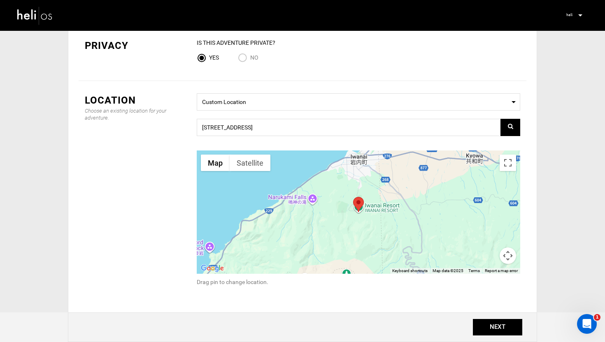
click at [353, 197] on area at bounding box center [353, 197] width 0 height 0
click at [374, 202] on div at bounding box center [358, 212] width 323 height 123
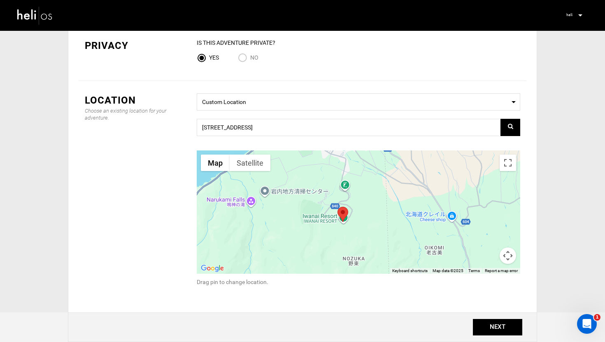
click at [363, 206] on div at bounding box center [358, 212] width 323 height 123
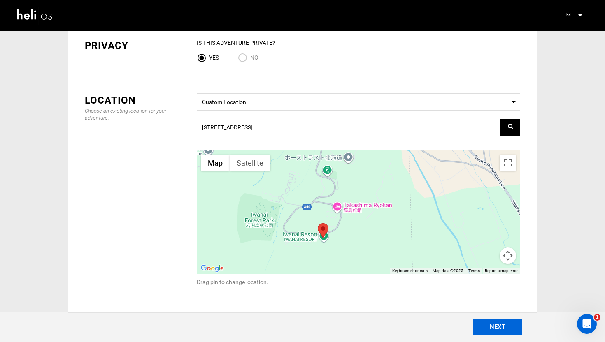
click at [503, 325] on button "NEXT" at bounding box center [497, 327] width 49 height 16
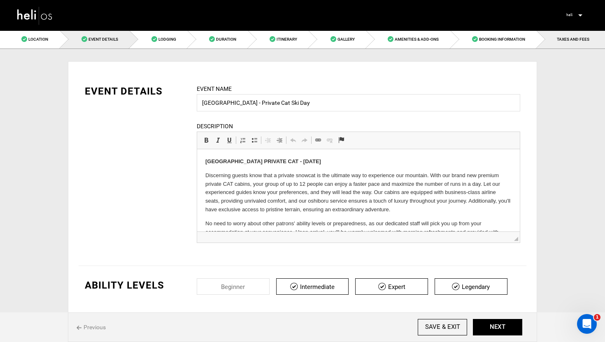
click at [569, 43] on link "TAXES AND FEES" at bounding box center [571, 39] width 68 height 19
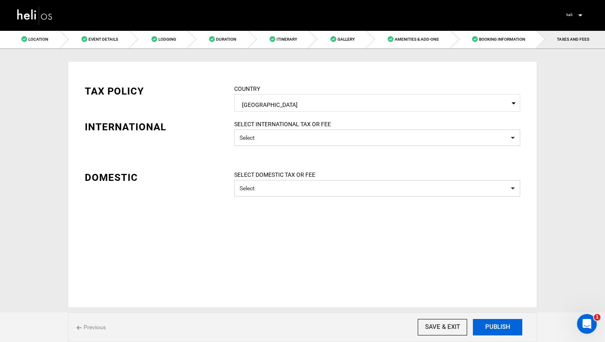
click at [491, 332] on button "PUBLISH" at bounding box center [497, 327] width 49 height 16
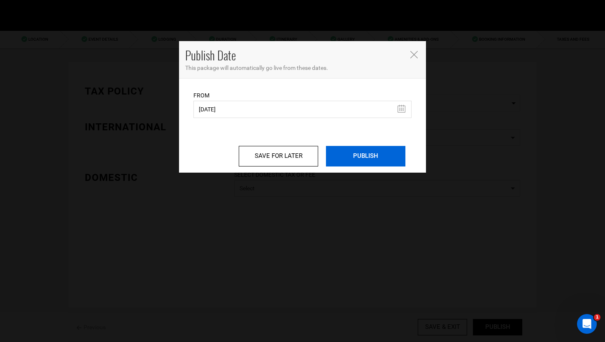
click at [360, 153] on input "PUBLISH" at bounding box center [365, 156] width 79 height 21
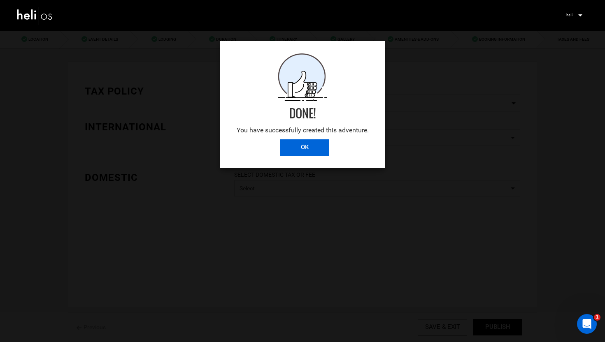
click at [295, 146] on input "OK" at bounding box center [304, 147] width 49 height 16
